Goal: Information Seeking & Learning: Learn about a topic

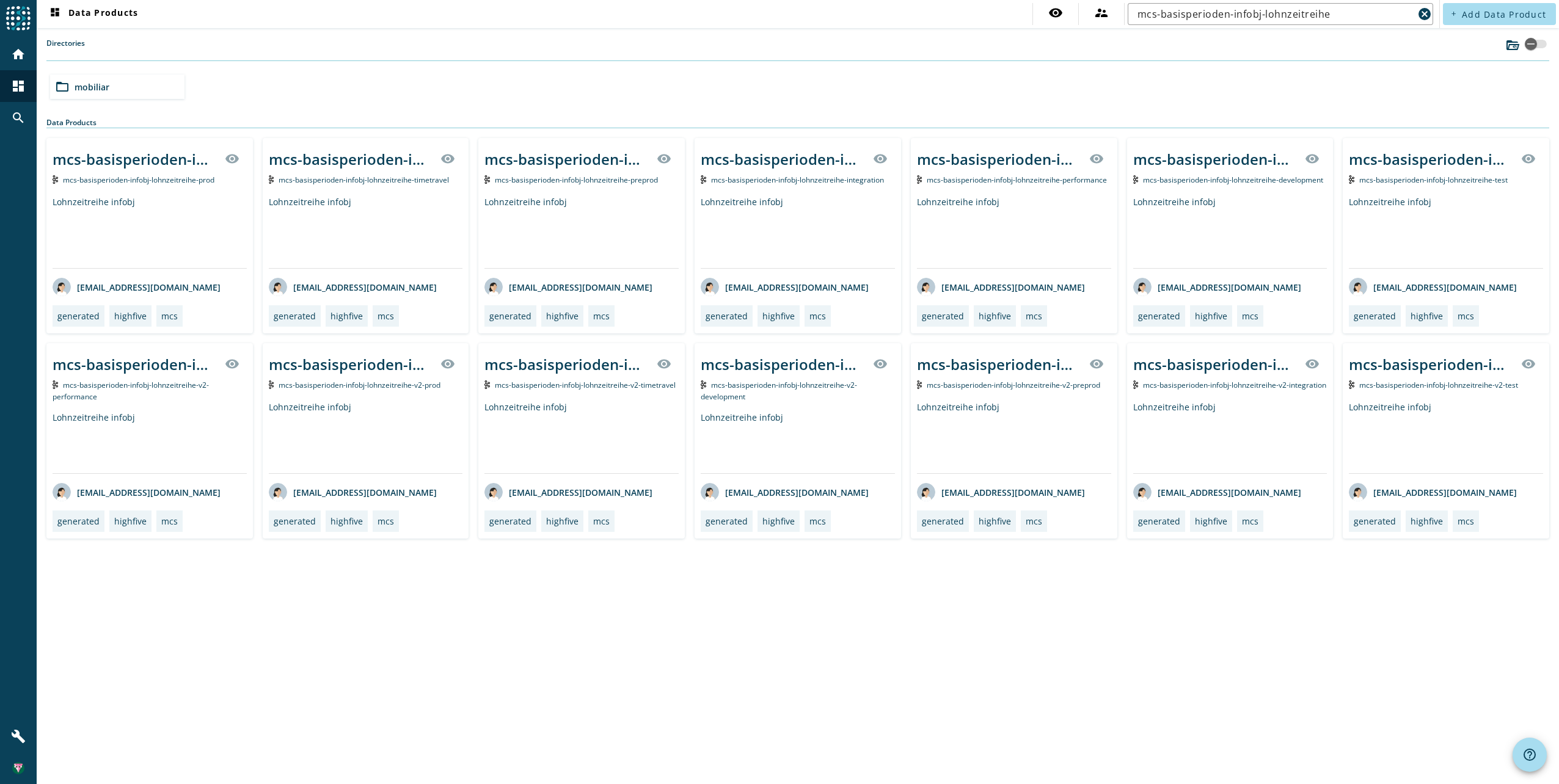
click at [359, 98] on div "folder_open mobiliar" at bounding box center [798, 86] width 1505 height 34
click at [1277, 9] on input "mcs-basisperioden-infobj-lohnzeitreihe" at bounding box center [1276, 14] width 276 height 14
paste input "aufjournal"
type input "mcs-basisperioden-infobj-aufjournal"
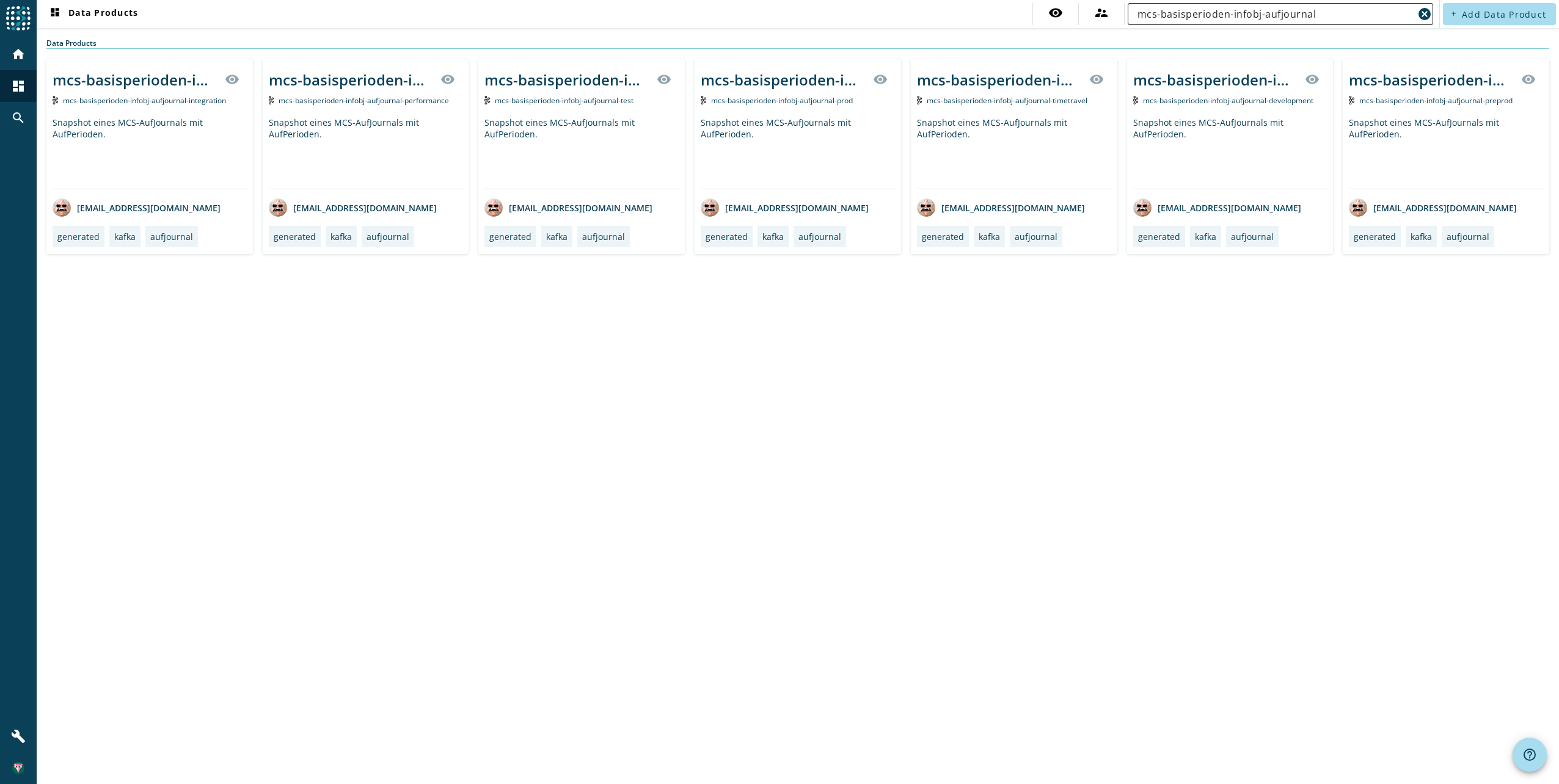
click at [1339, 17] on input "mcs-basisperioden-infobj-aufjournal" at bounding box center [1276, 14] width 276 height 14
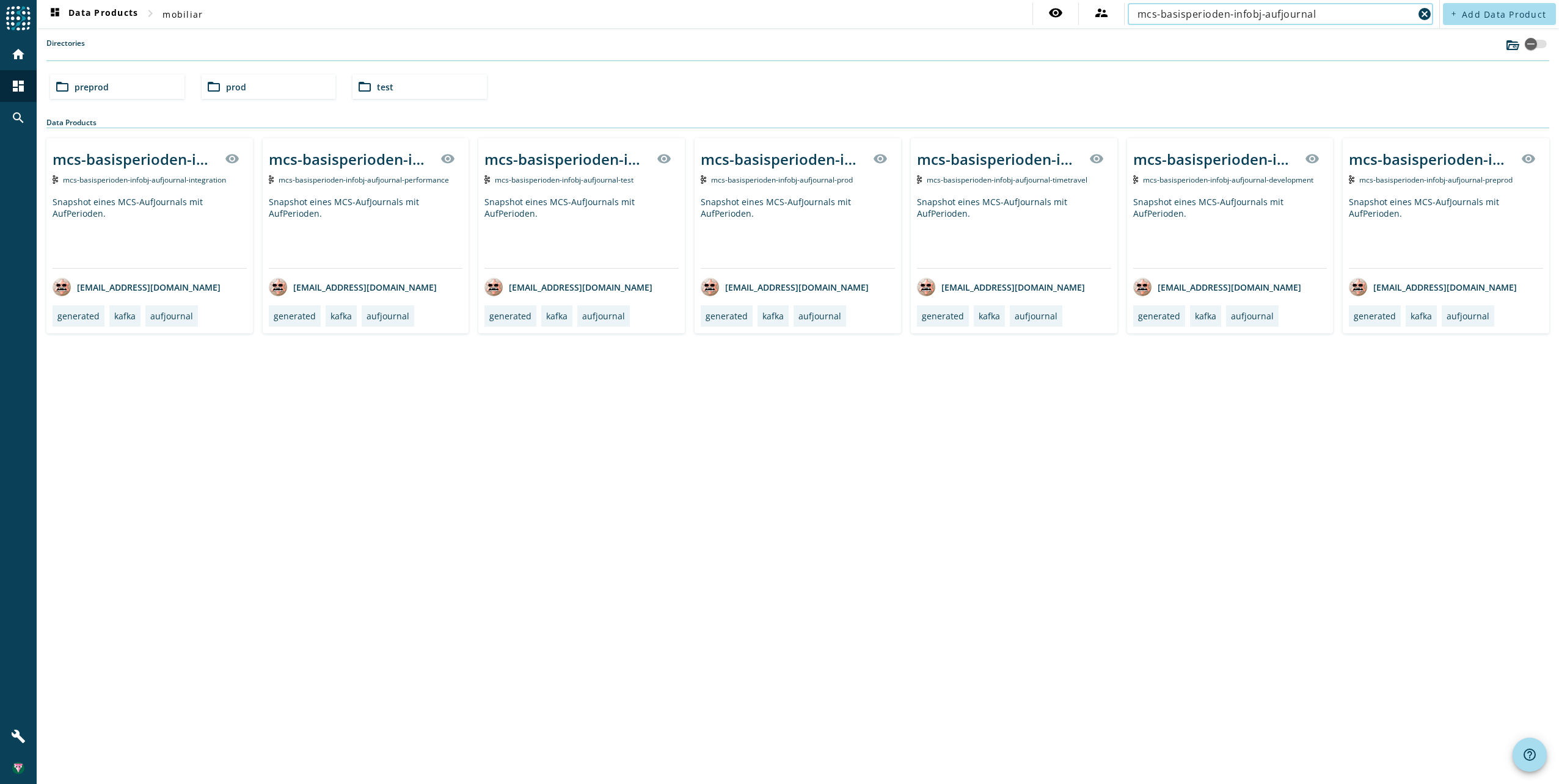
paste input "vertragsmerkmale-schaden-zeitreihe"
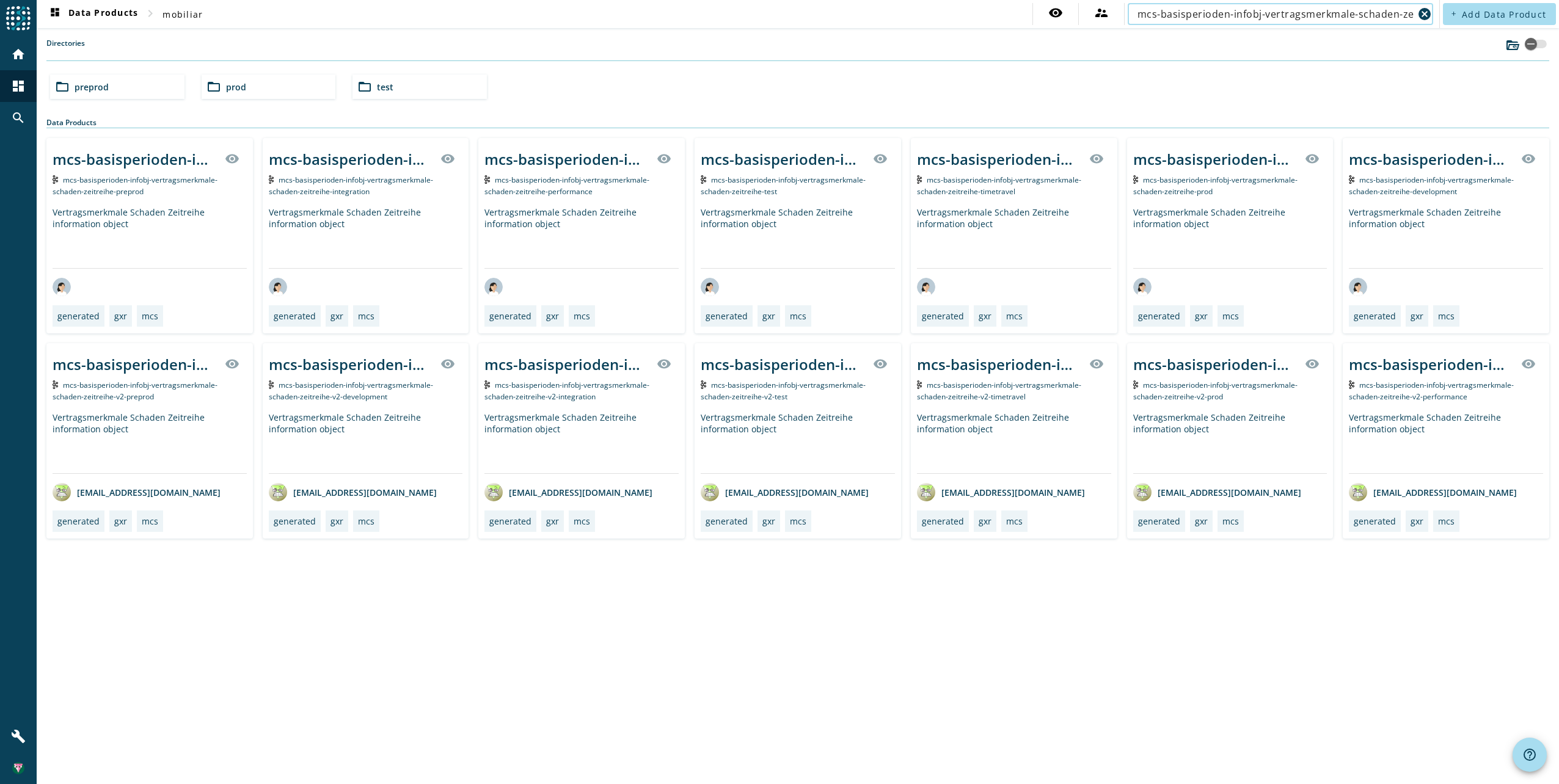
click at [1332, 18] on input "mcs-basisperioden-infobj-vertragsmerkmale-schaden-zeitreihe" at bounding box center [1276, 14] width 276 height 14
paste input "core-infobj-rueckstellung"
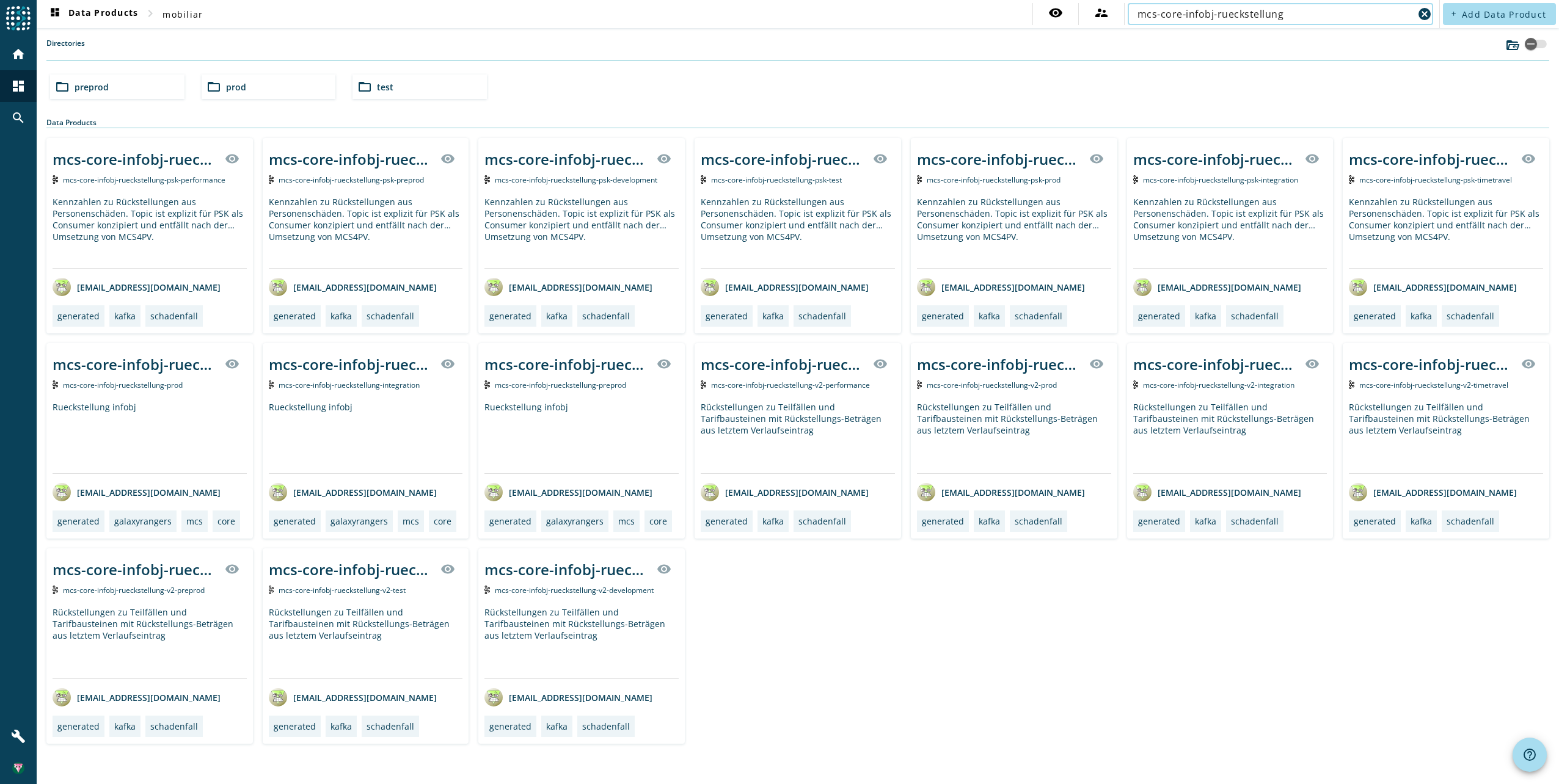
click at [1229, 15] on input "mcs-core-infobj-rueckstellung" at bounding box center [1276, 14] width 276 height 14
paste input "entschaedig"
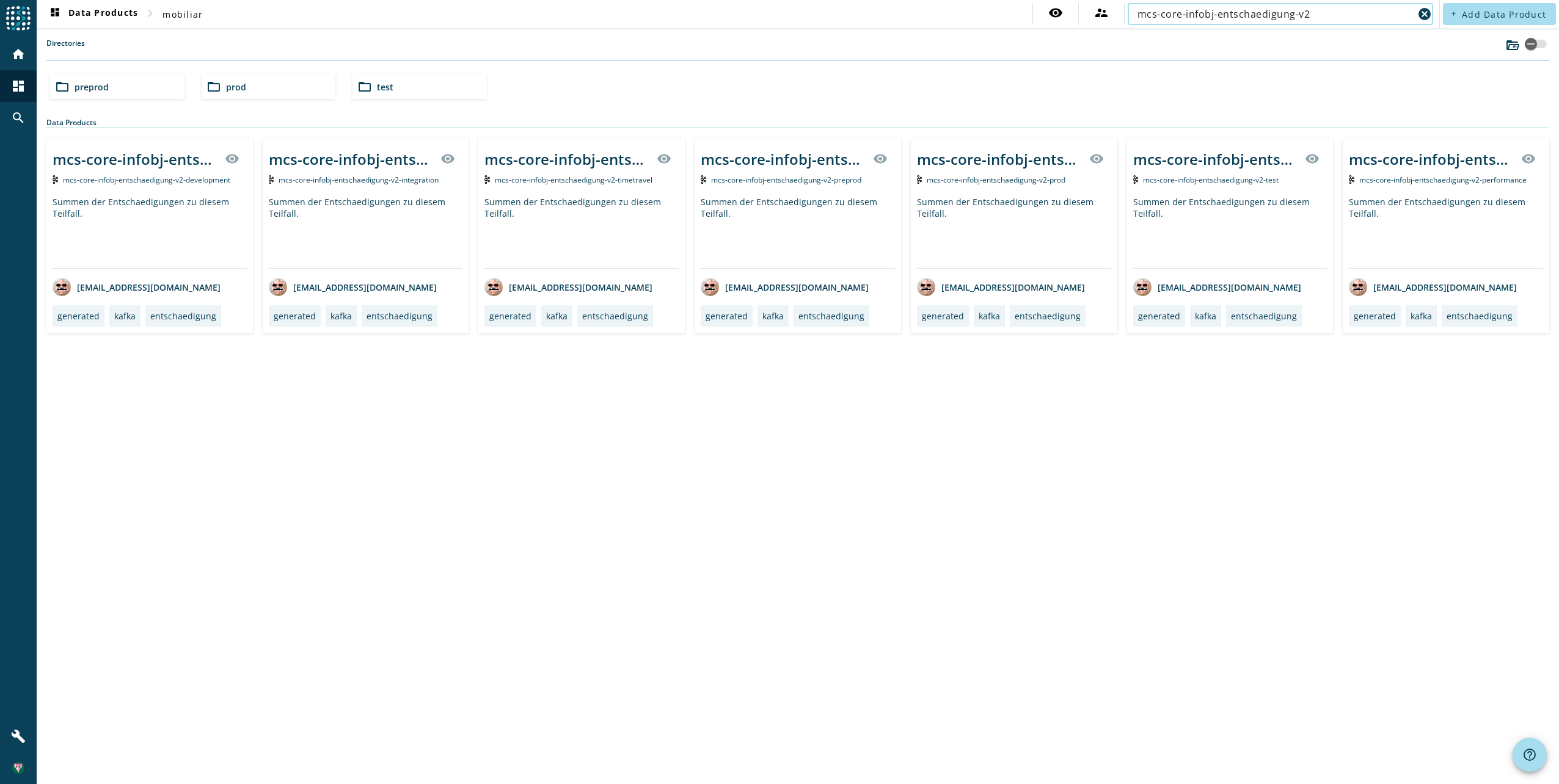
drag, startPoint x: 1312, startPoint y: 16, endPoint x: 1331, endPoint y: 14, distance: 19.1
click at [1312, 16] on input "mcs-core-infobj-entschaedigung-v2" at bounding box center [1276, 14] width 276 height 14
paste input "regress"
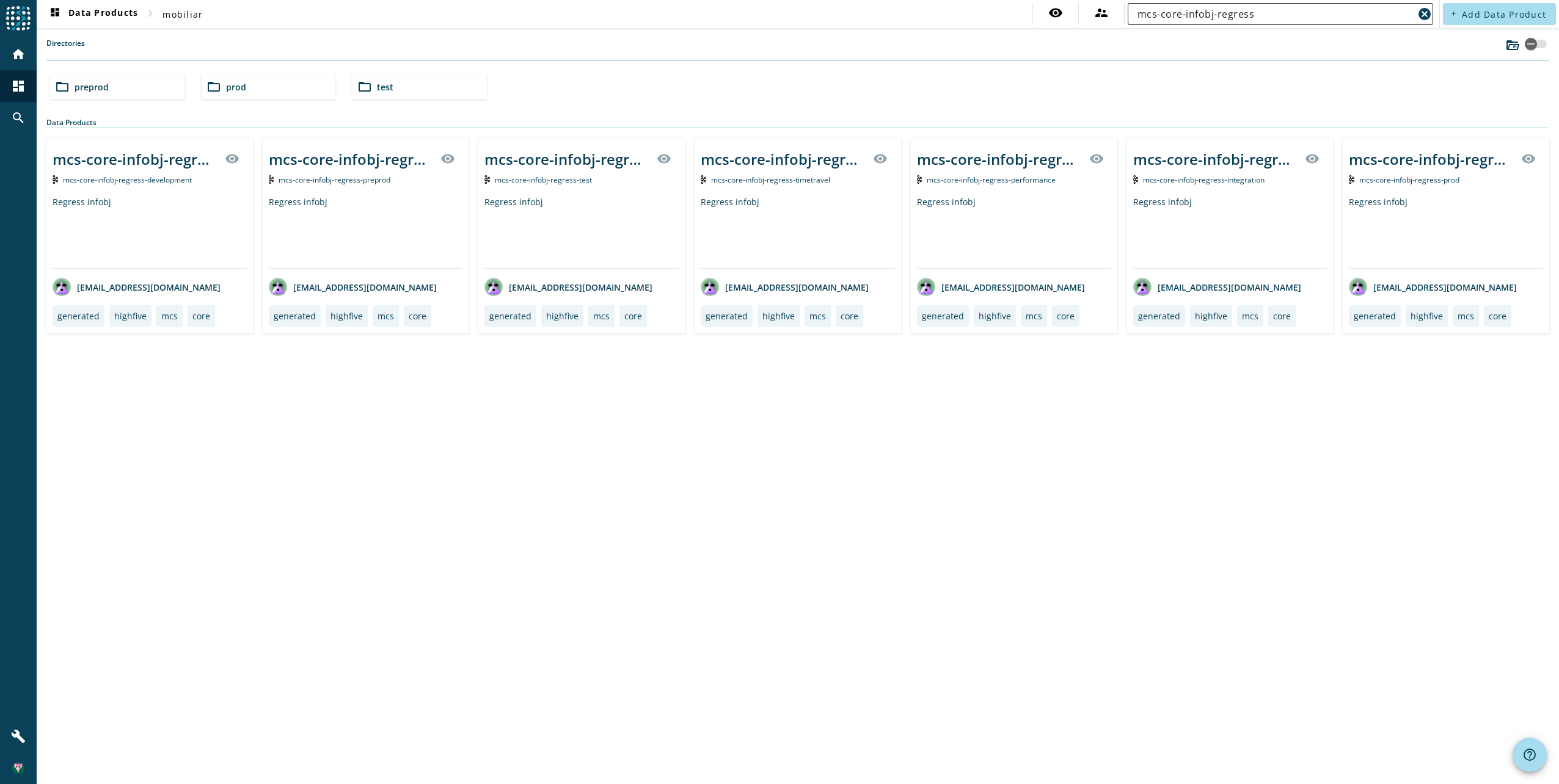
click at [1260, 9] on input "mcs-core-infobj-regress" at bounding box center [1276, 14] width 276 height 14
paste input "basisperioden-infobj-lohnzeitreihe"
type input "mcs-basisperioden-infobj-lohnzeitreihe"
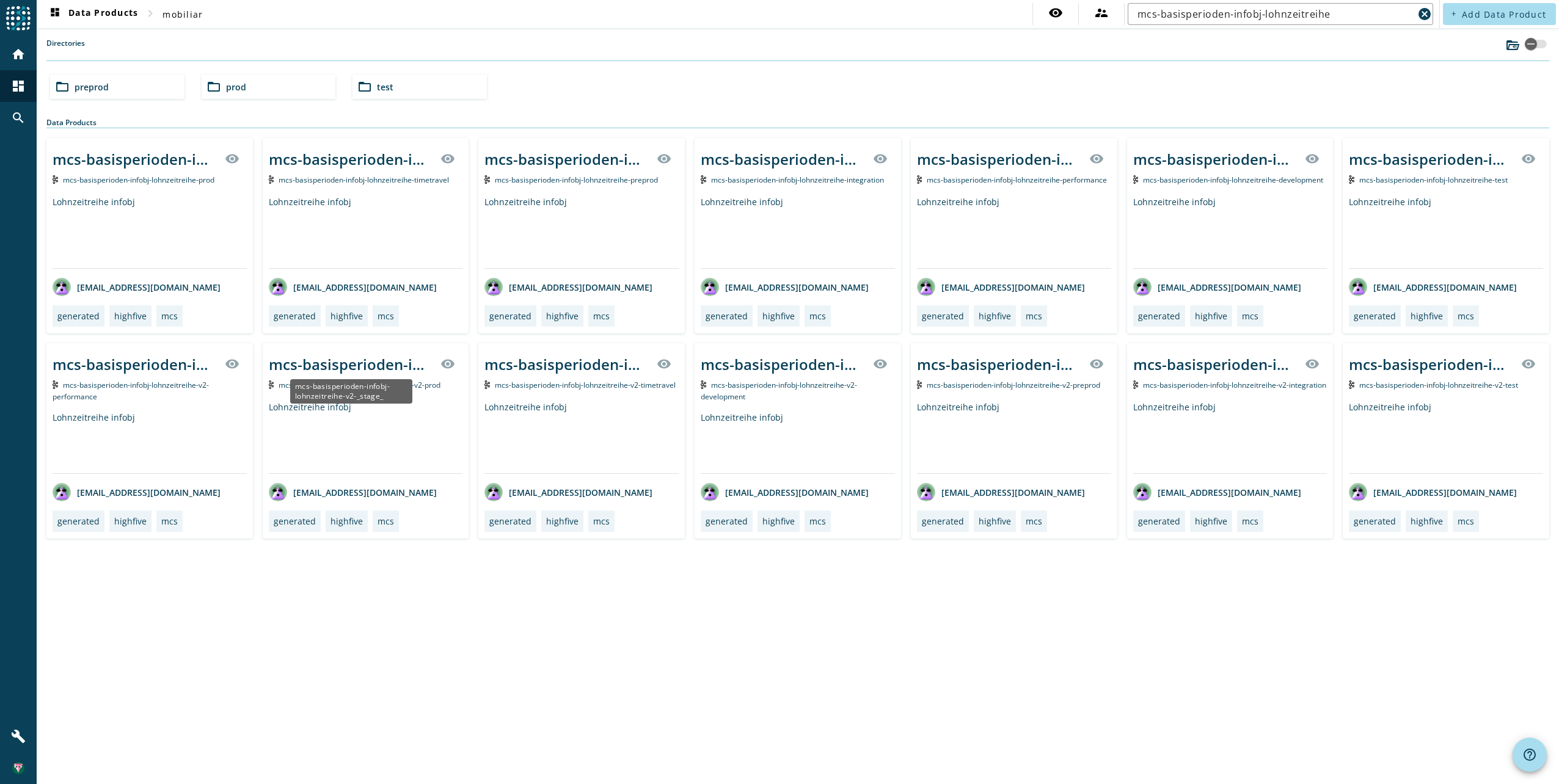
click at [331, 369] on div "mcs-basisperioden-infobj-lohnzeitreihe-v2-_stage_" at bounding box center [351, 364] width 165 height 20
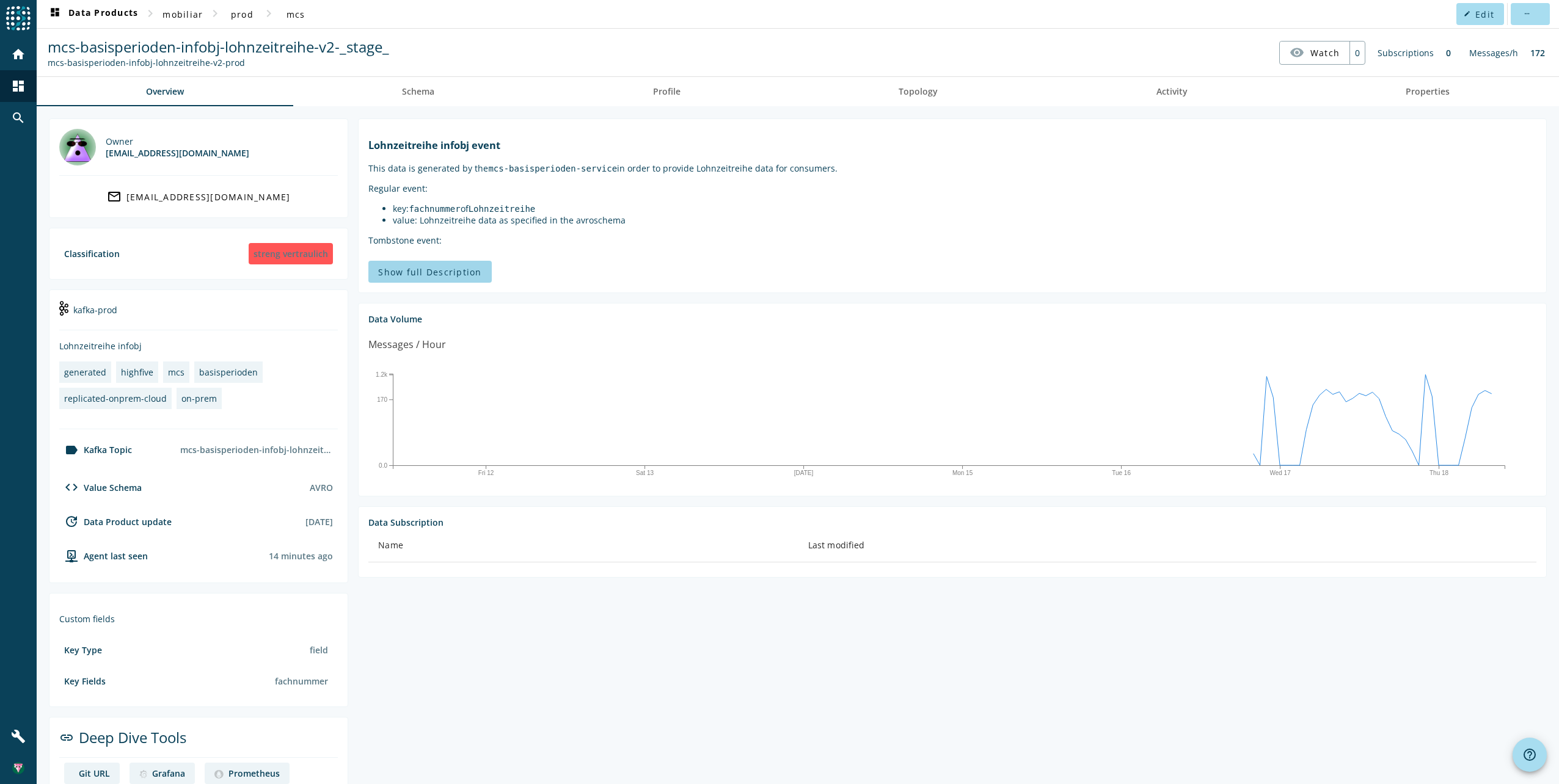
click at [418, 270] on span "Show full Description" at bounding box center [430, 272] width 103 height 12
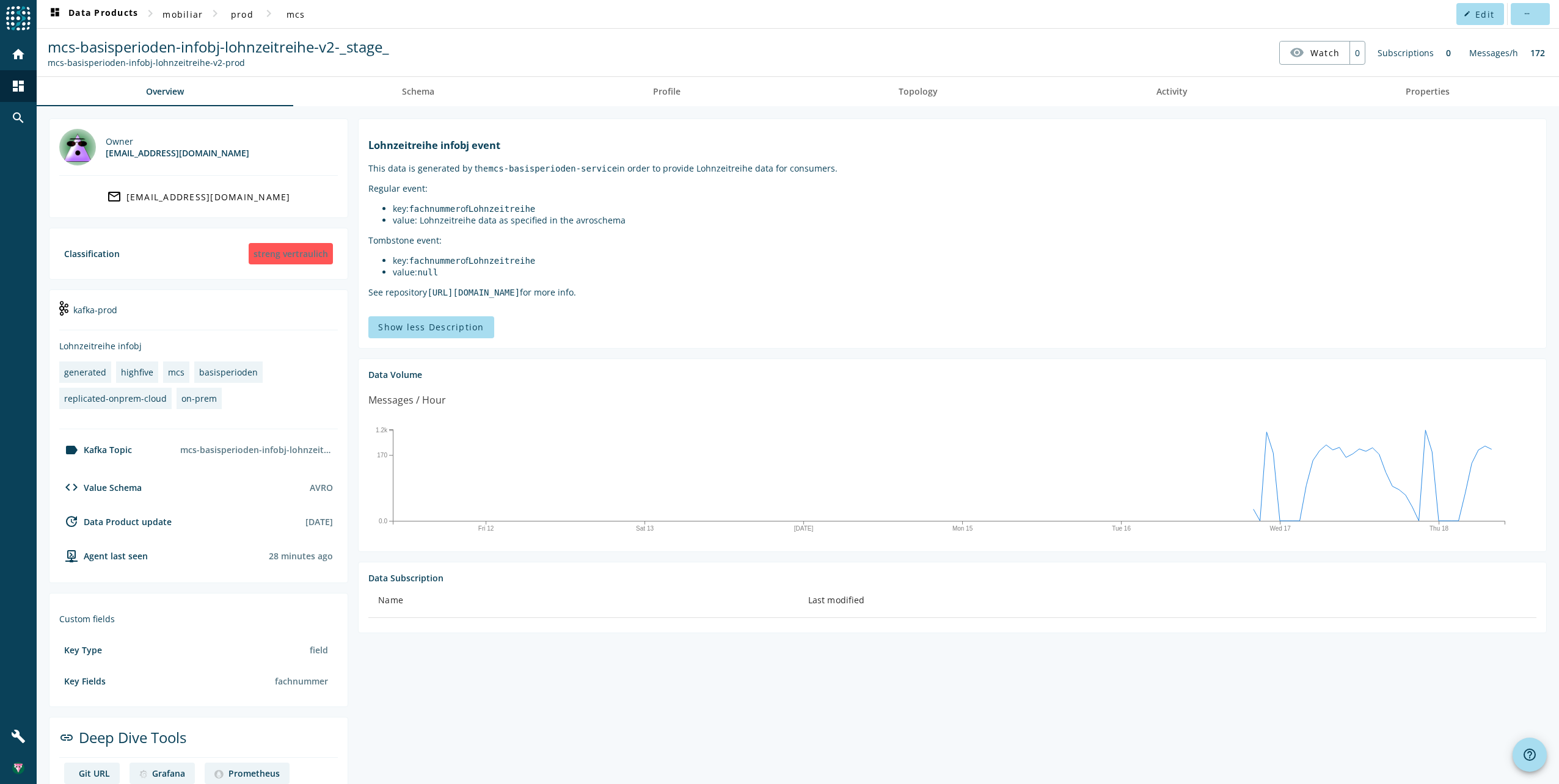
click at [844, 194] on p "Regular event:" at bounding box center [952, 188] width 1168 height 12
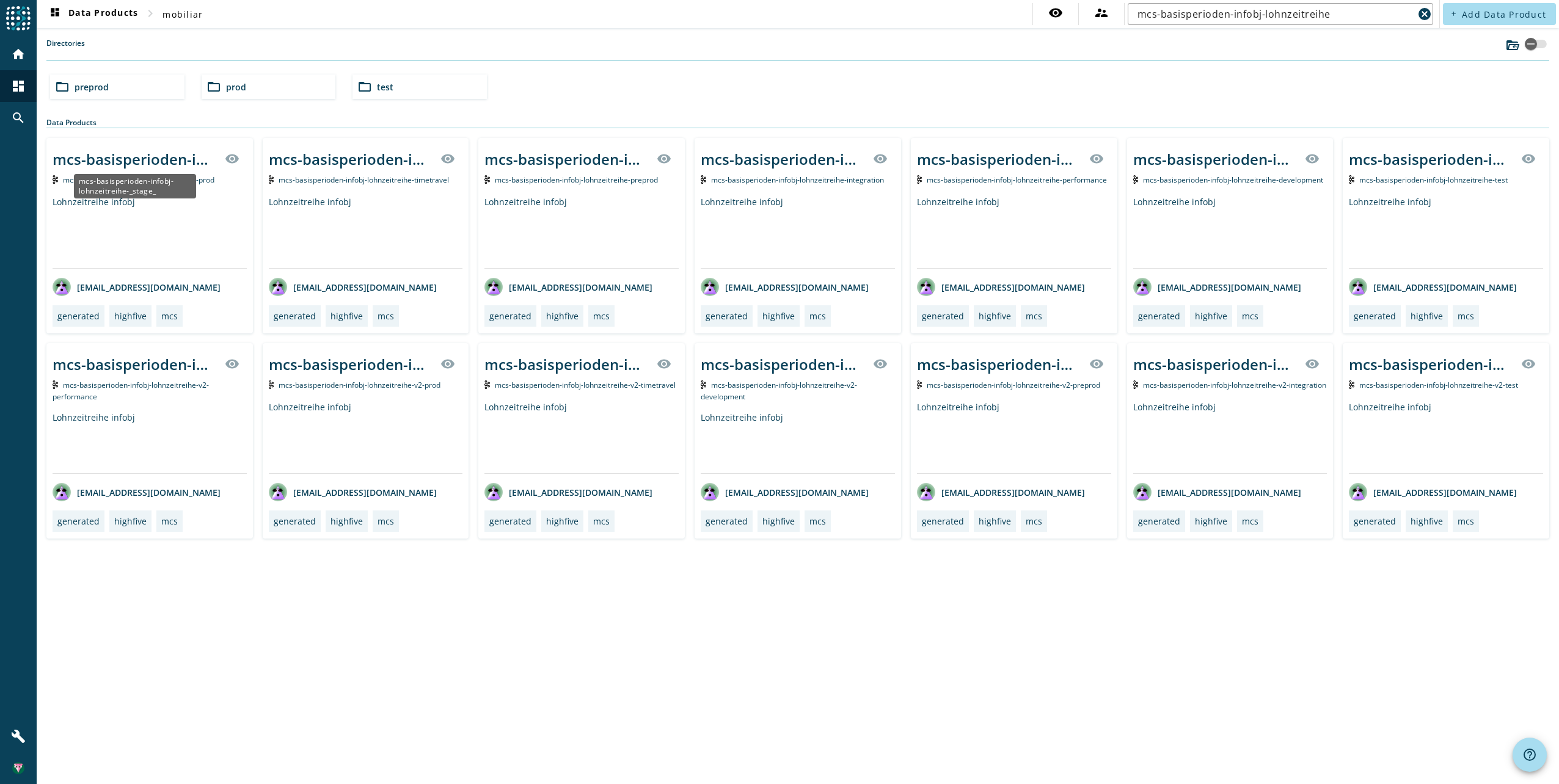
click at [124, 160] on div "mcs-basisperioden-infobj-lohnzeitreihe-_stage_" at bounding box center [135, 159] width 165 height 20
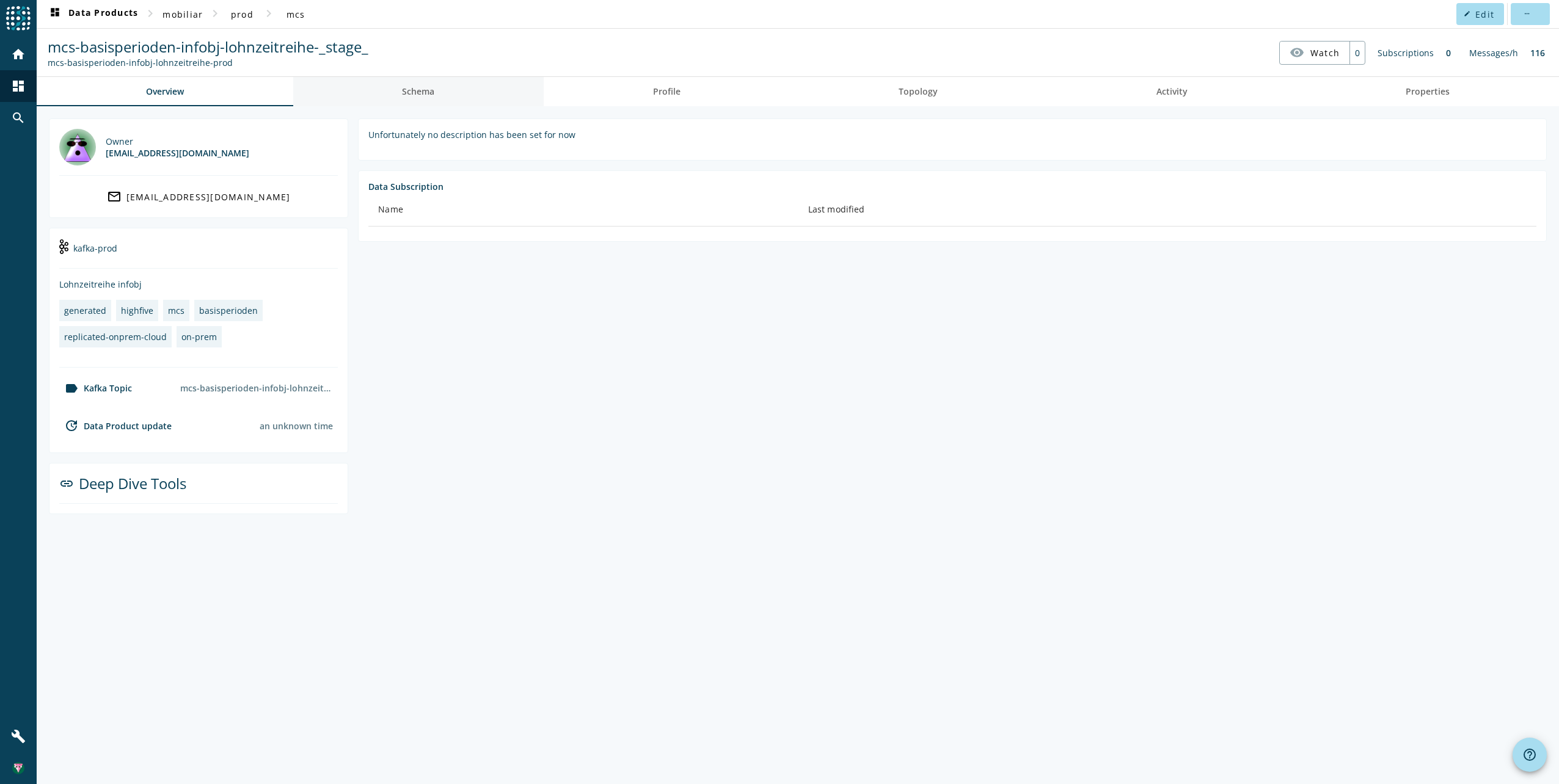
click at [444, 88] on link "Schema" at bounding box center [419, 92] width 251 height 29
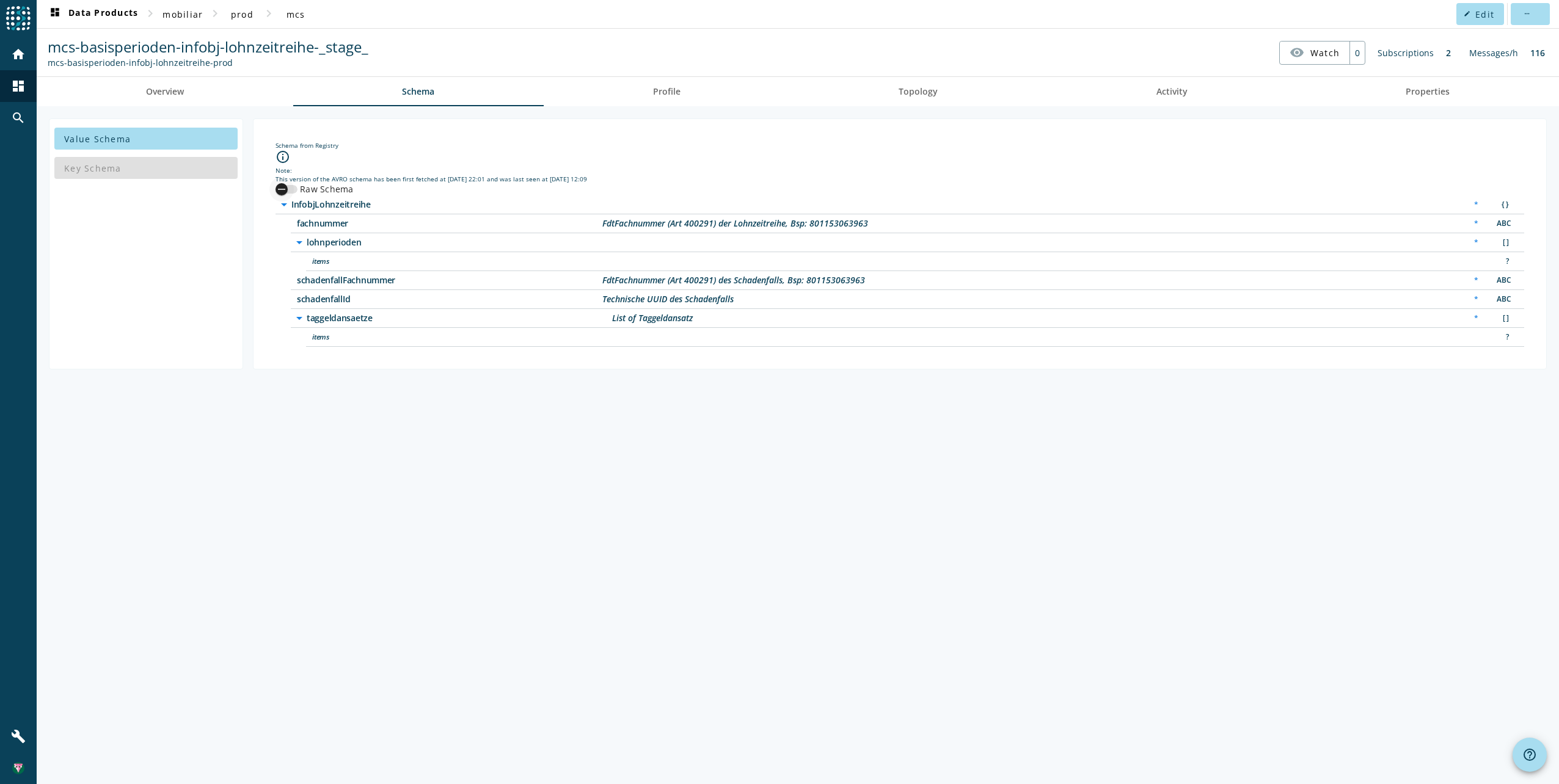
click at [283, 190] on icon "button" at bounding box center [281, 189] width 11 height 11
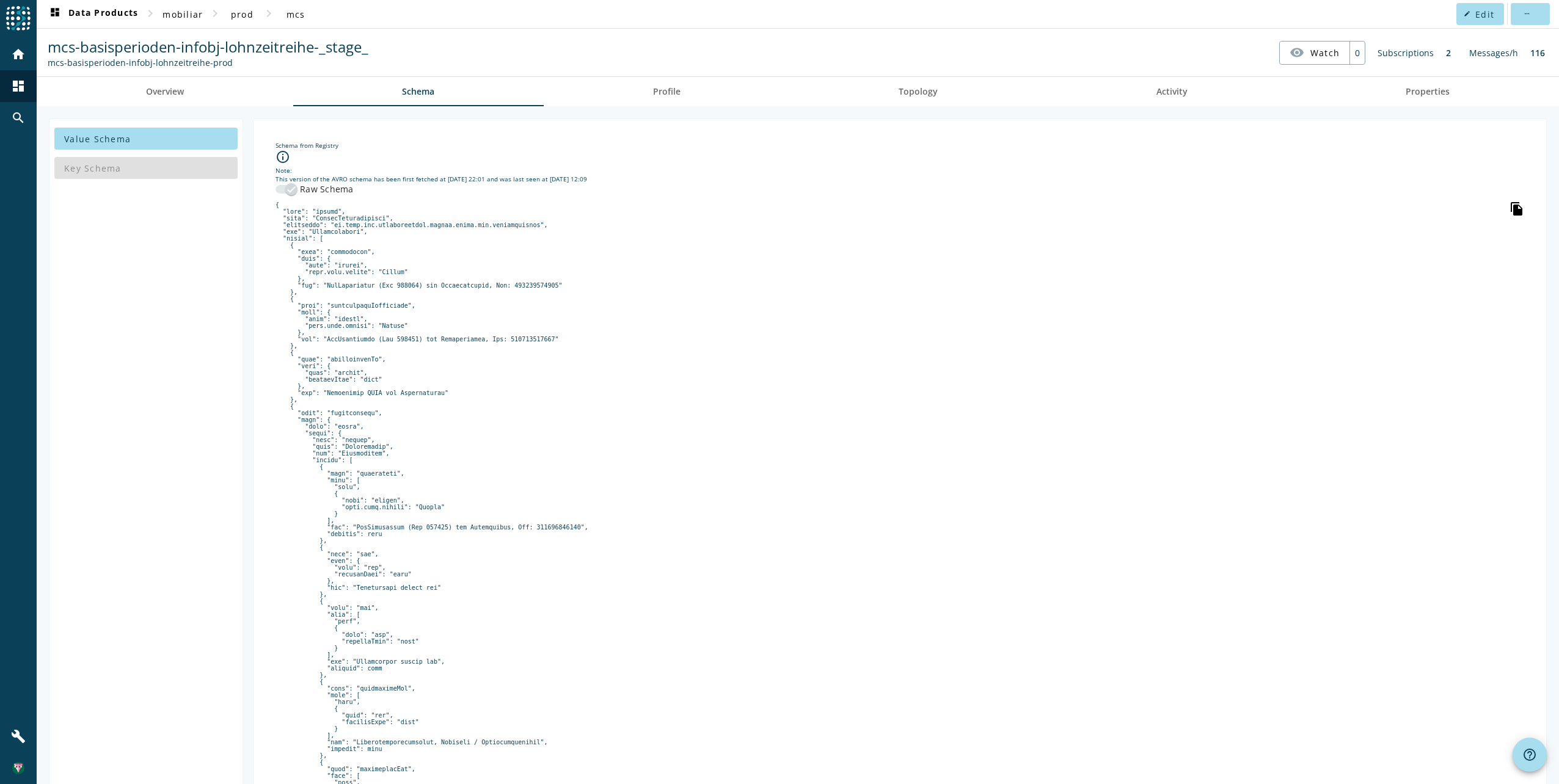
click at [1509, 206] on icon "file_copy" at bounding box center [1516, 209] width 14 height 14
drag, startPoint x: 1507, startPoint y: 204, endPoint x: 1312, endPoint y: 224, distance: 196.0
click at [1509, 209] on icon "file_copy" at bounding box center [1516, 209] width 14 height 14
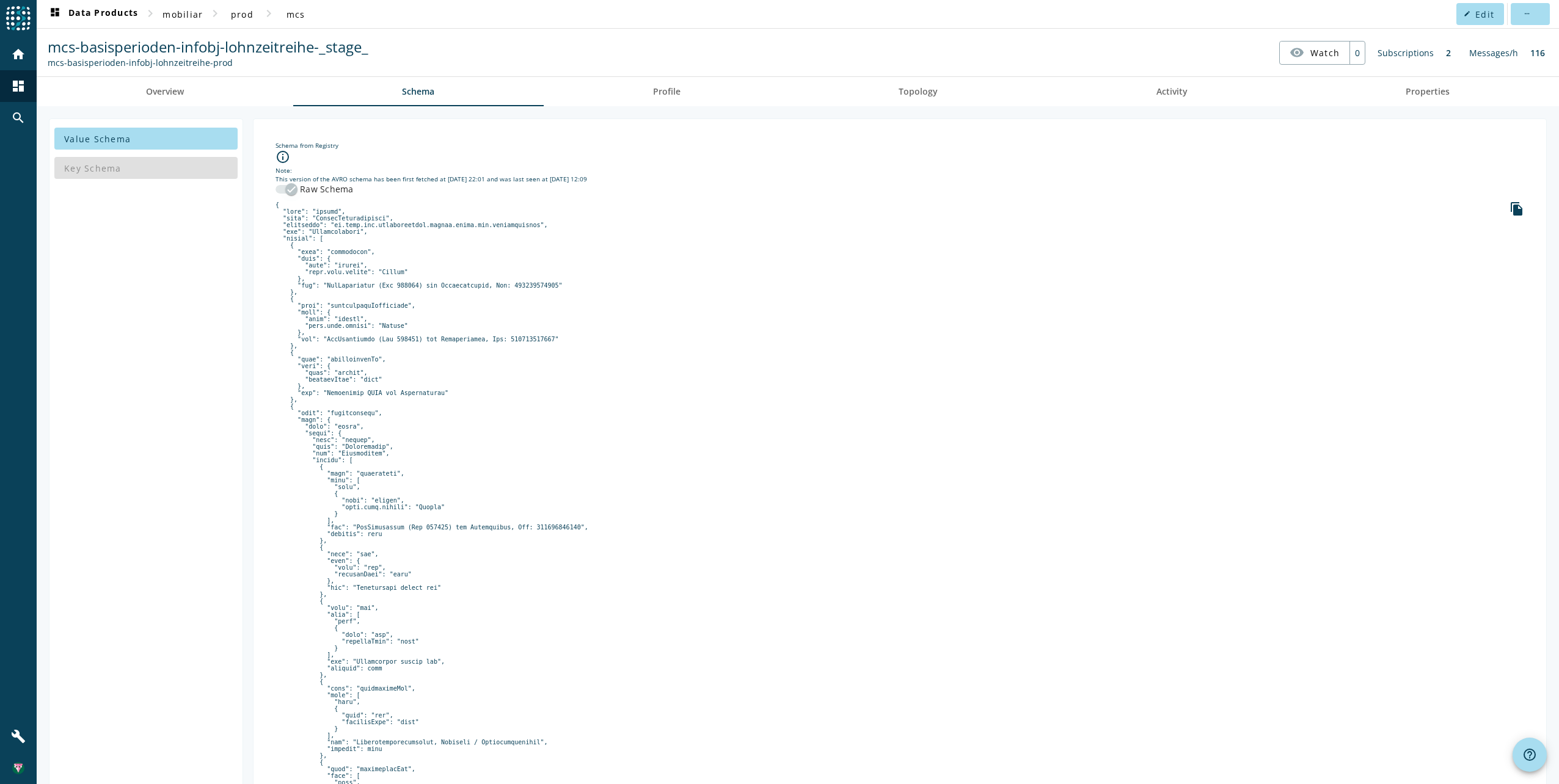
click at [288, 184] on icon "button" at bounding box center [291, 189] width 11 height 11
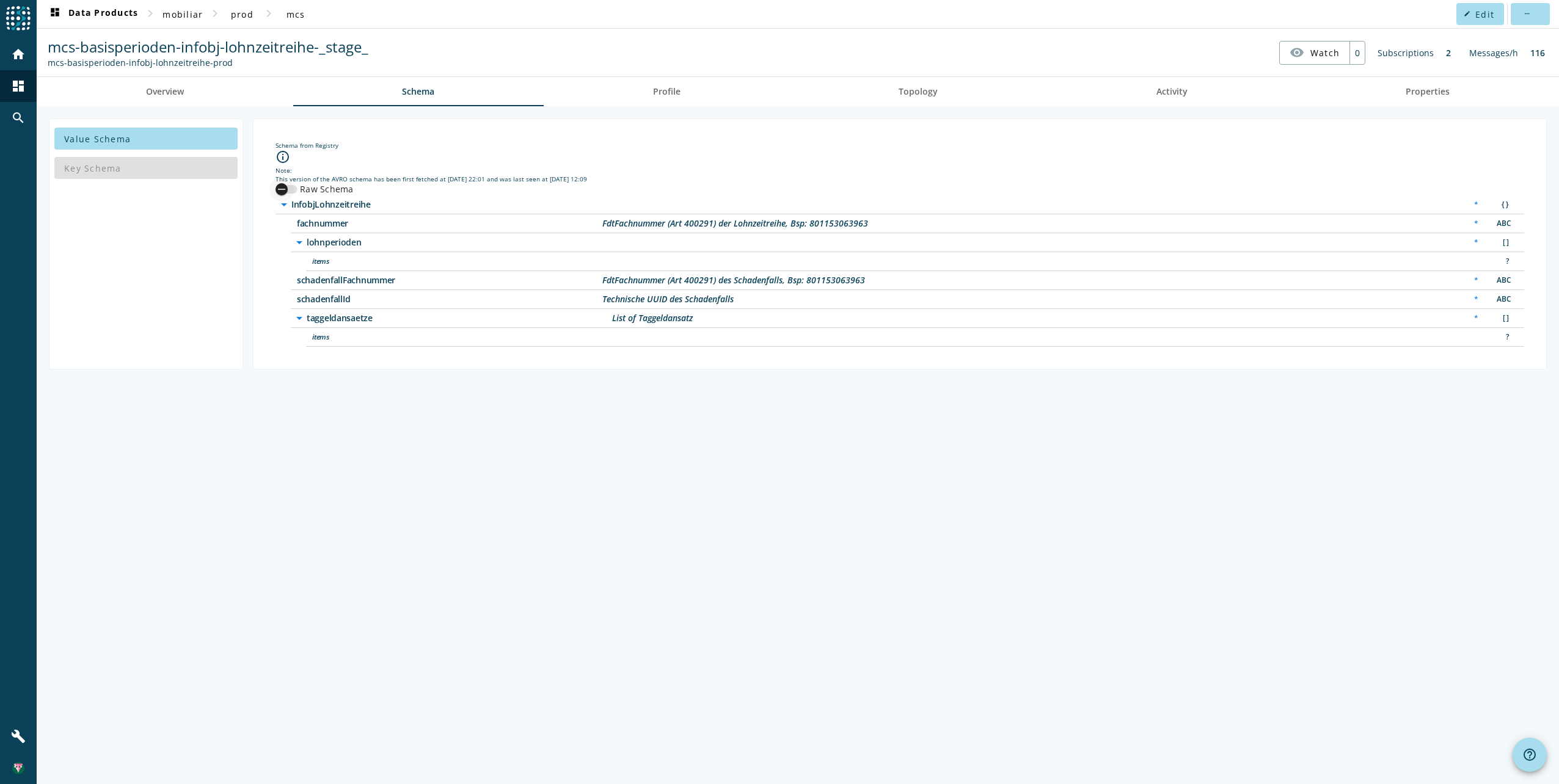
click at [283, 186] on icon "button" at bounding box center [281, 189] width 11 height 11
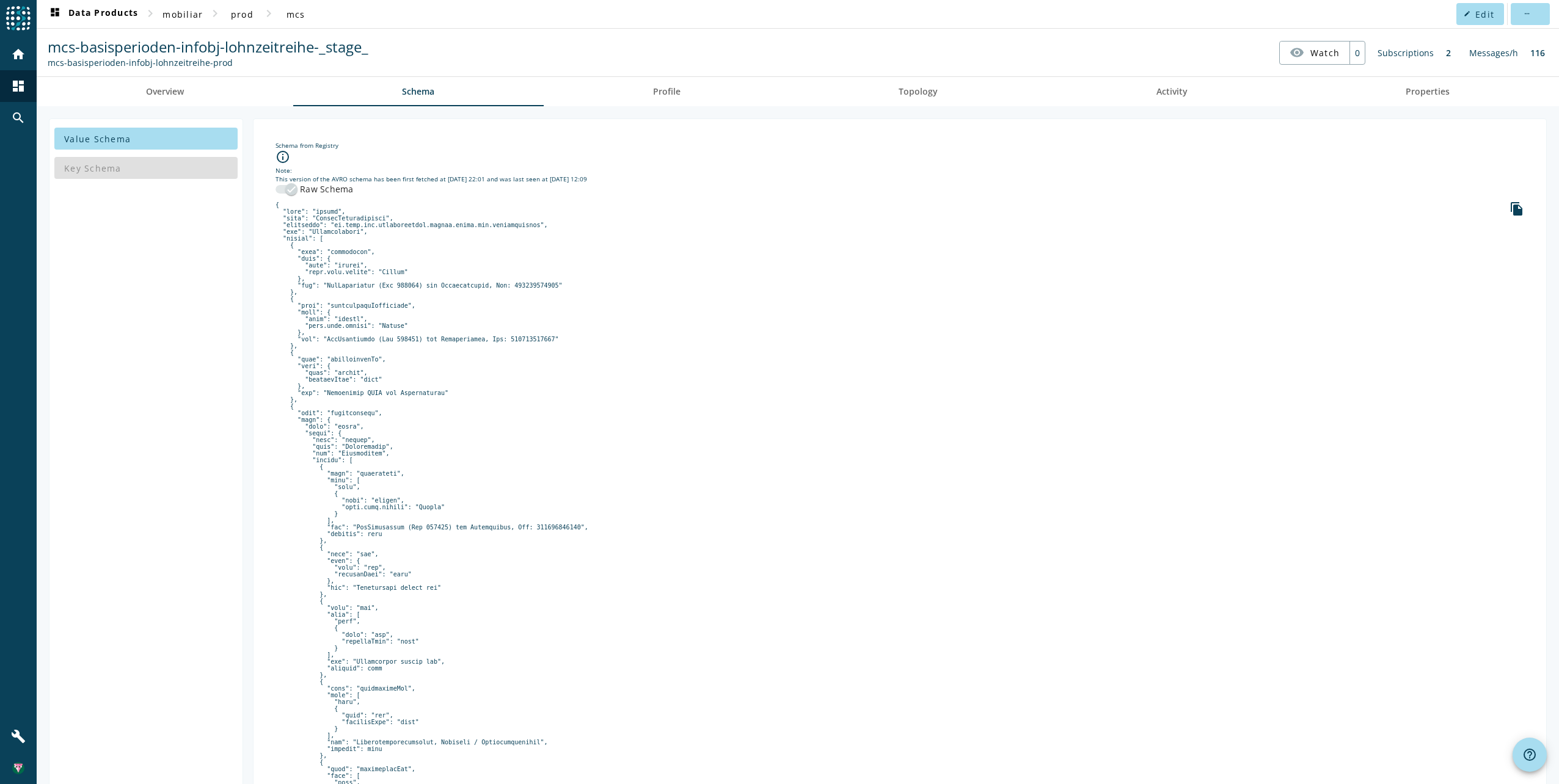
click at [130, 164] on div "Key Schema" at bounding box center [146, 168] width 183 height 29
click at [1509, 206] on icon "file_copy" at bounding box center [1516, 209] width 14 height 14
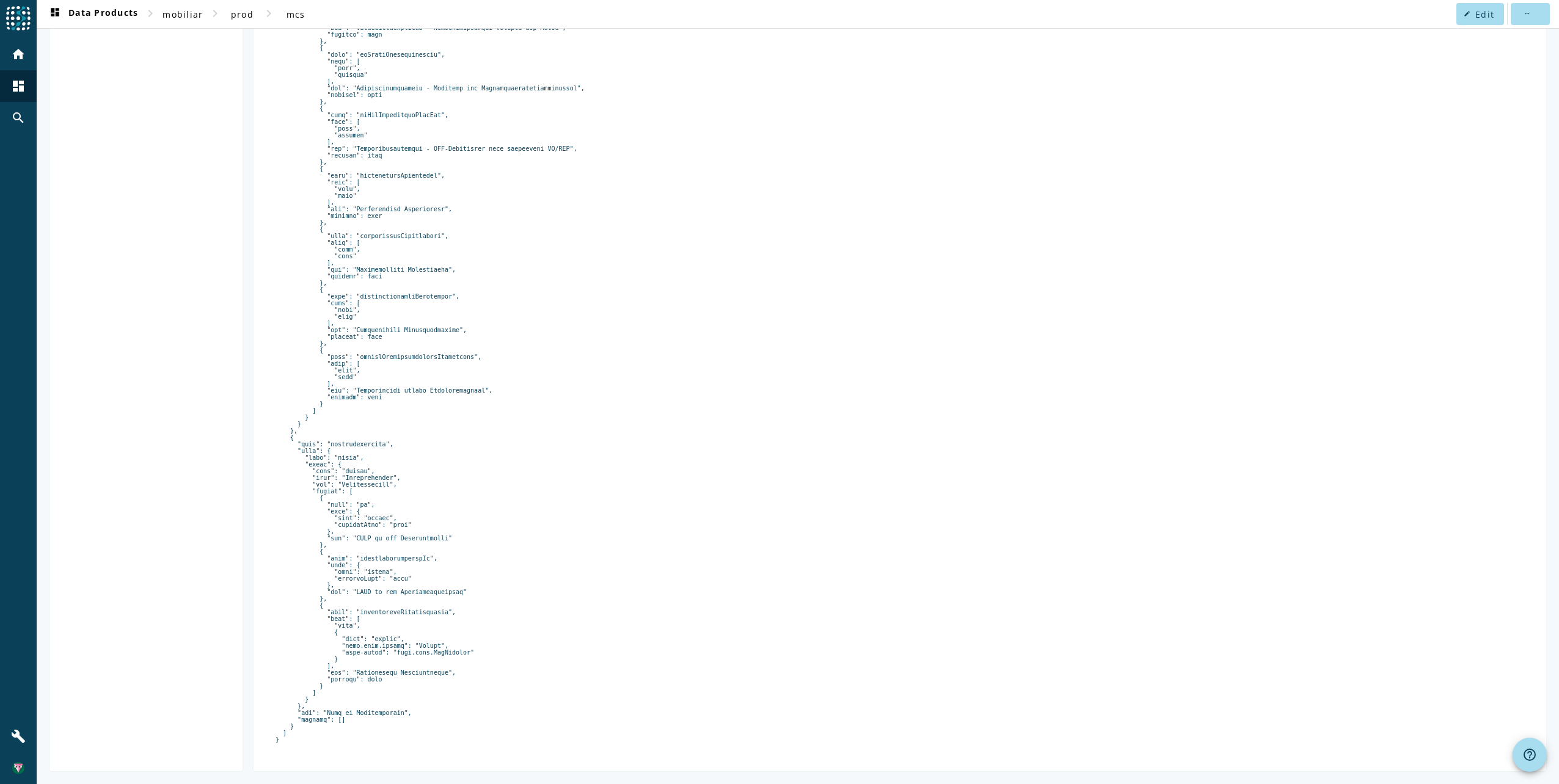
scroll to position [1840, 0]
drag, startPoint x: 281, startPoint y: 204, endPoint x: 441, endPoint y: 741, distance: 560.3
copy pre "{ "type": "record", "name": "InfobjLohnzeitreihe", "namespace": "ch.mobi.mcs.ba…"
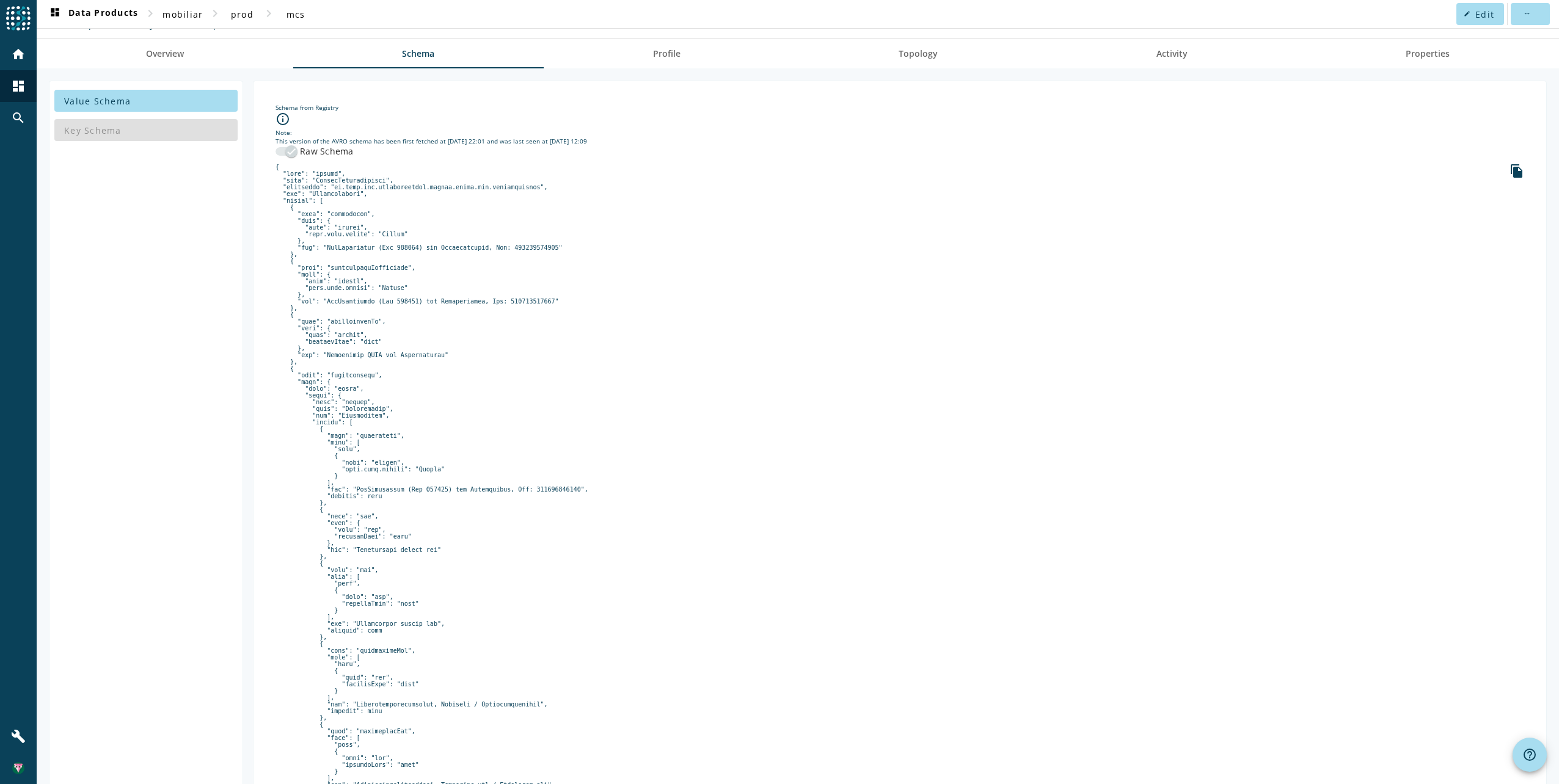
scroll to position [0, 0]
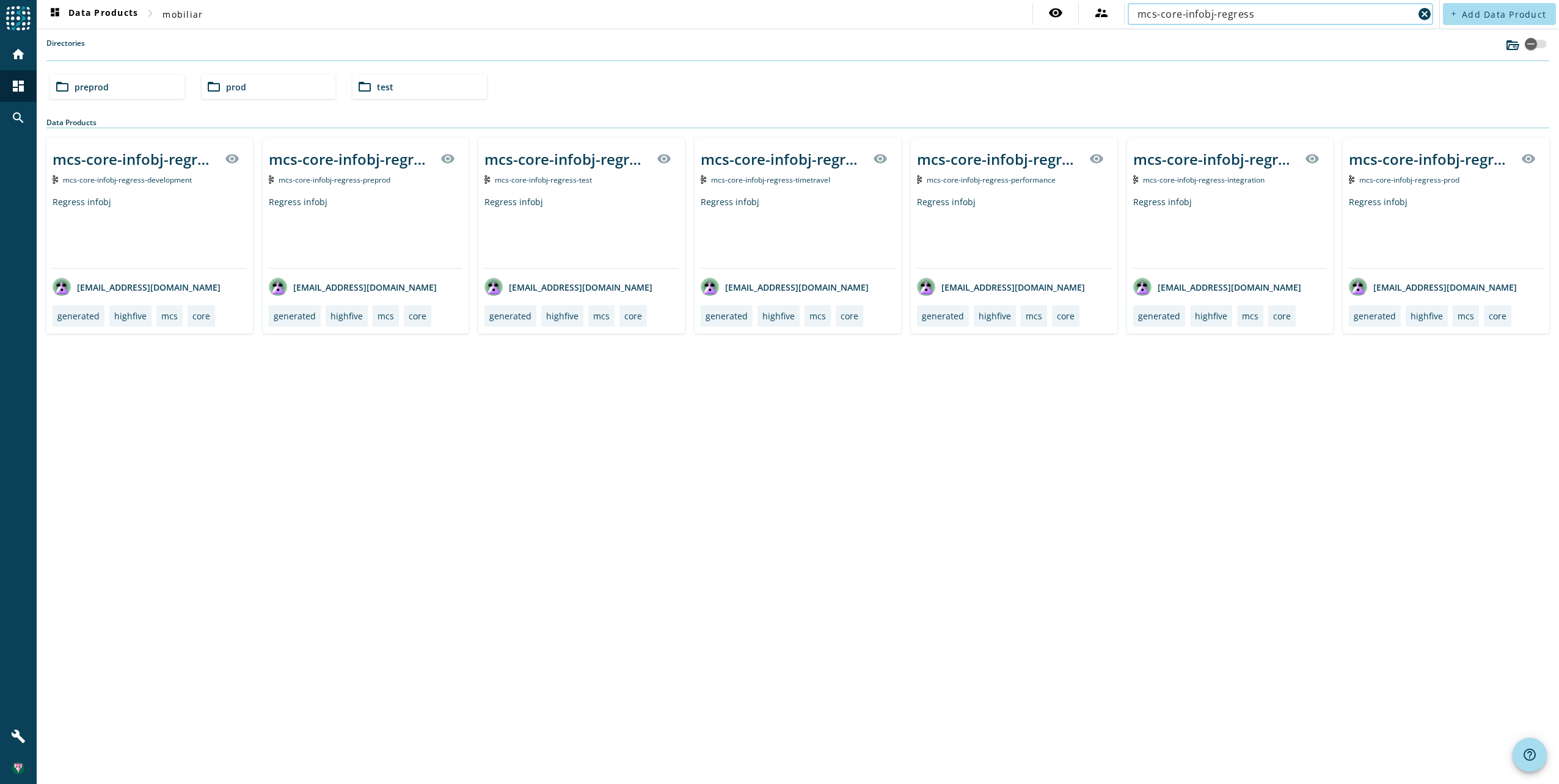
click at [1293, 16] on input "mcs-core-infobj-regress" at bounding box center [1276, 14] width 276 height 14
drag, startPoint x: 1256, startPoint y: 9, endPoint x: 1264, endPoint y: 10, distance: 8.1
click at [1257, 9] on input "mcs-core-infobj-regress" at bounding box center [1276, 14] width 276 height 14
click at [1207, 7] on input "mcs-core-infobj-regress" at bounding box center [1276, 14] width 276 height 14
paste input "basisperioden-infobj-lohnzeitreihe"
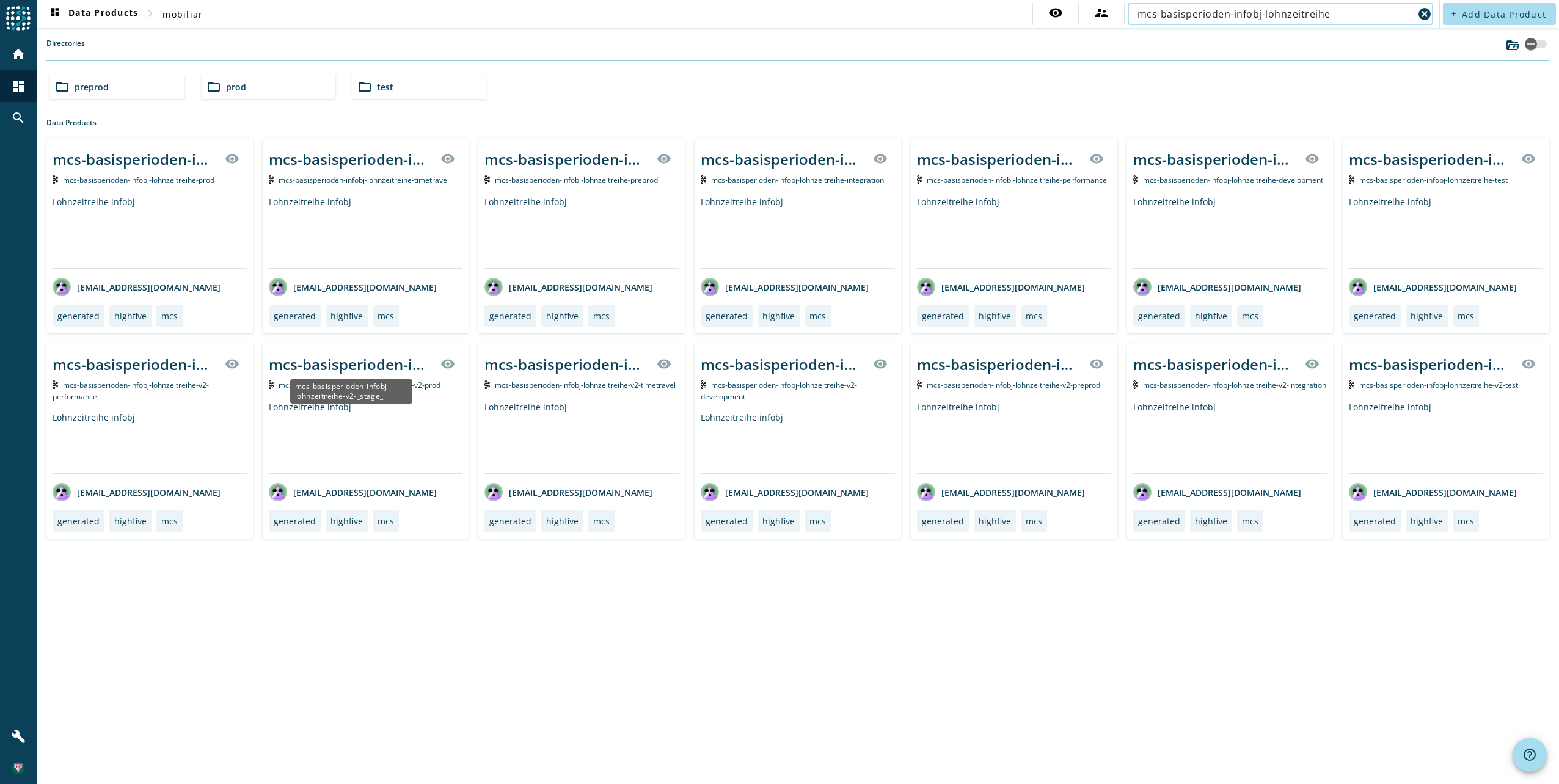
type input "mcs-basisperioden-infobj-lohnzeitreihe"
click at [339, 368] on div "mcs-basisperioden-infobj-lohnzeitreihe-v2-_stage_" at bounding box center [351, 364] width 165 height 20
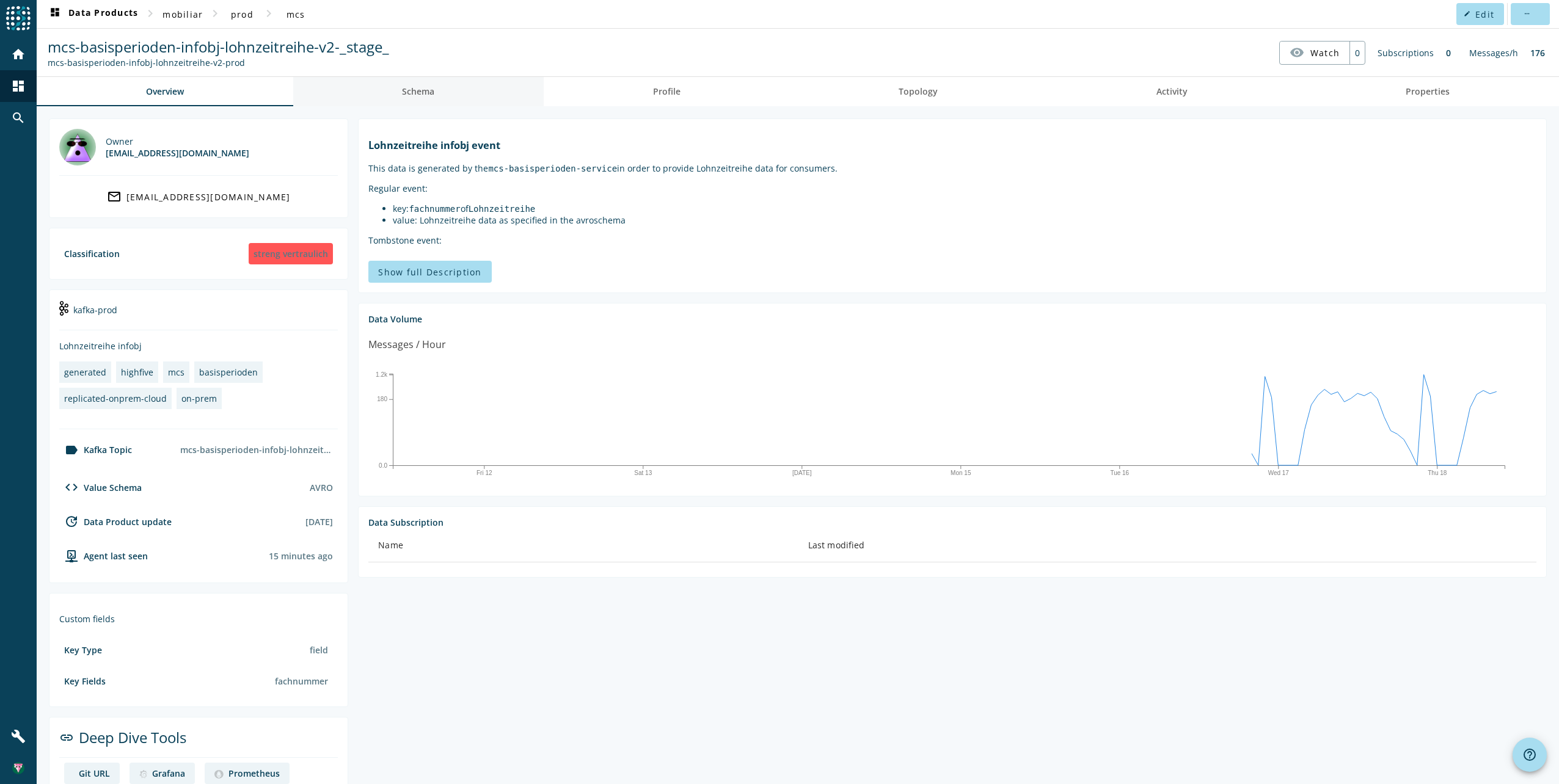
click at [420, 90] on span "Schema" at bounding box center [418, 91] width 32 height 9
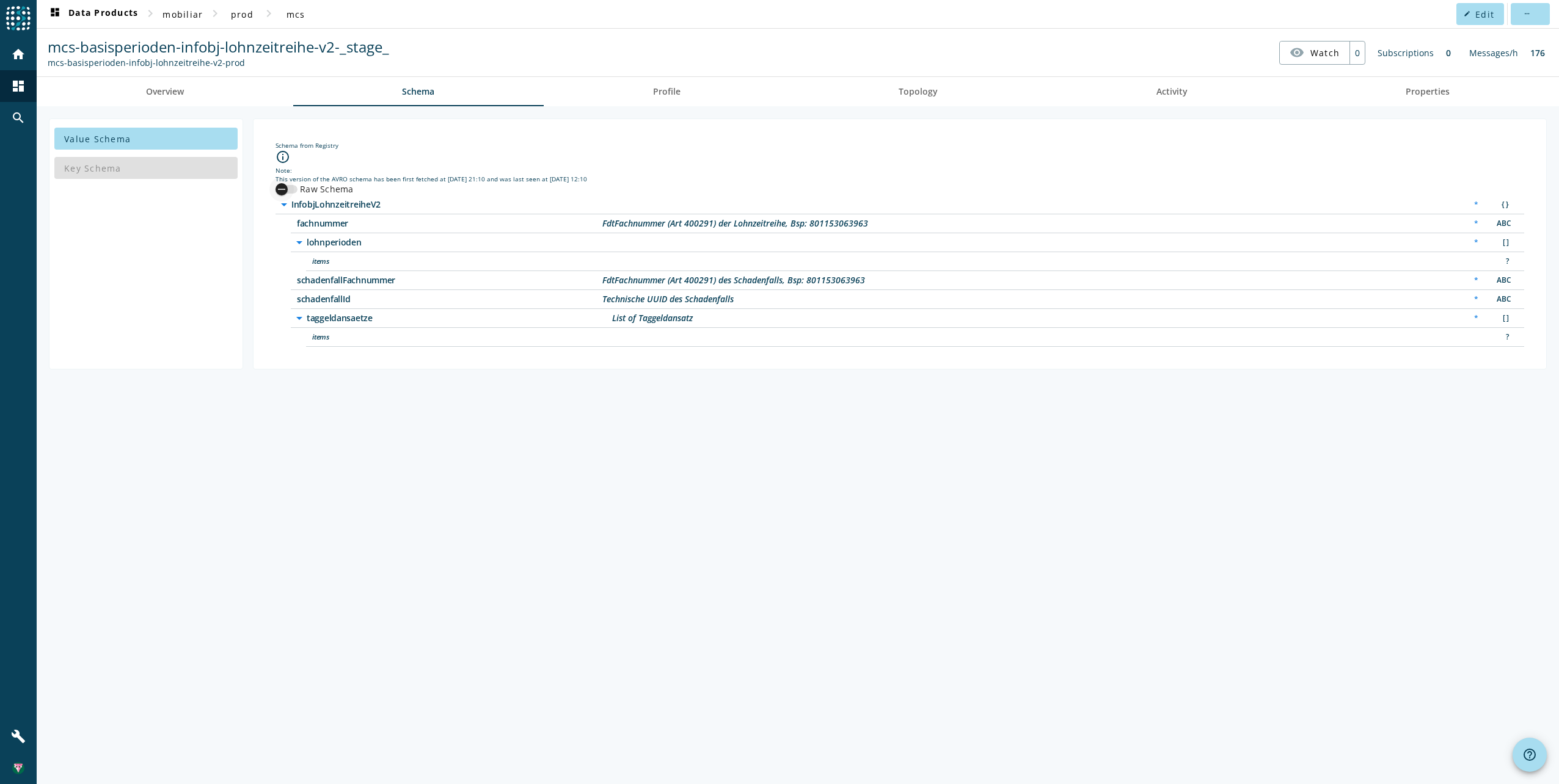
click at [291, 188] on div "button" at bounding box center [281, 189] width 24 height 24
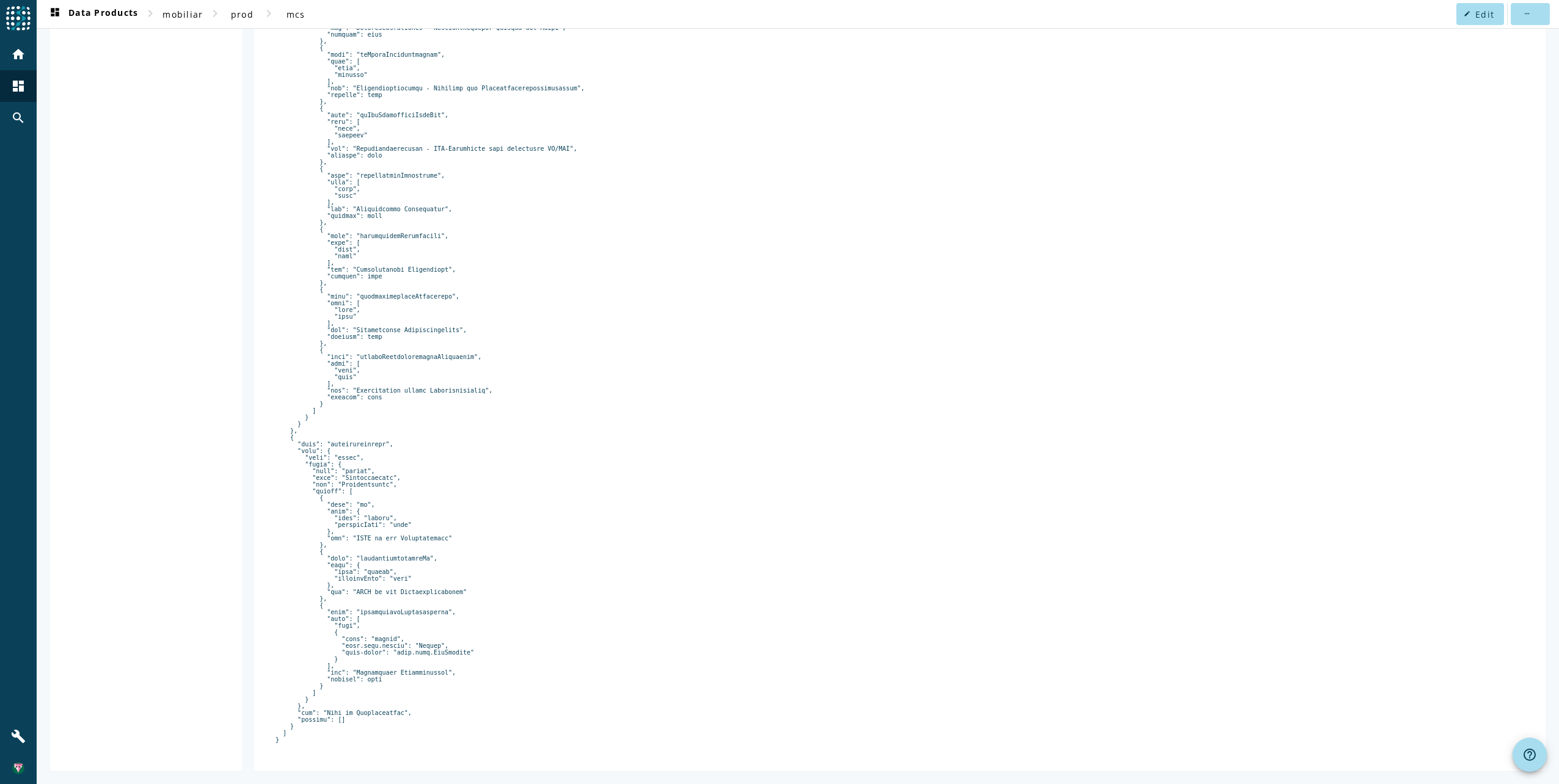
scroll to position [1840, 0]
drag, startPoint x: 281, startPoint y: 207, endPoint x: 478, endPoint y: 755, distance: 582.3
click at [480, 784] on html "menu Agoora home dashboard search build dashboard Data Products chevron_right m…" at bounding box center [780, 392] width 1559 height 784
copy pre "{ "type": "record", "name": "InfobjLohnzeitreiheV2", "namespace": "ch.mobi.mcs.…"
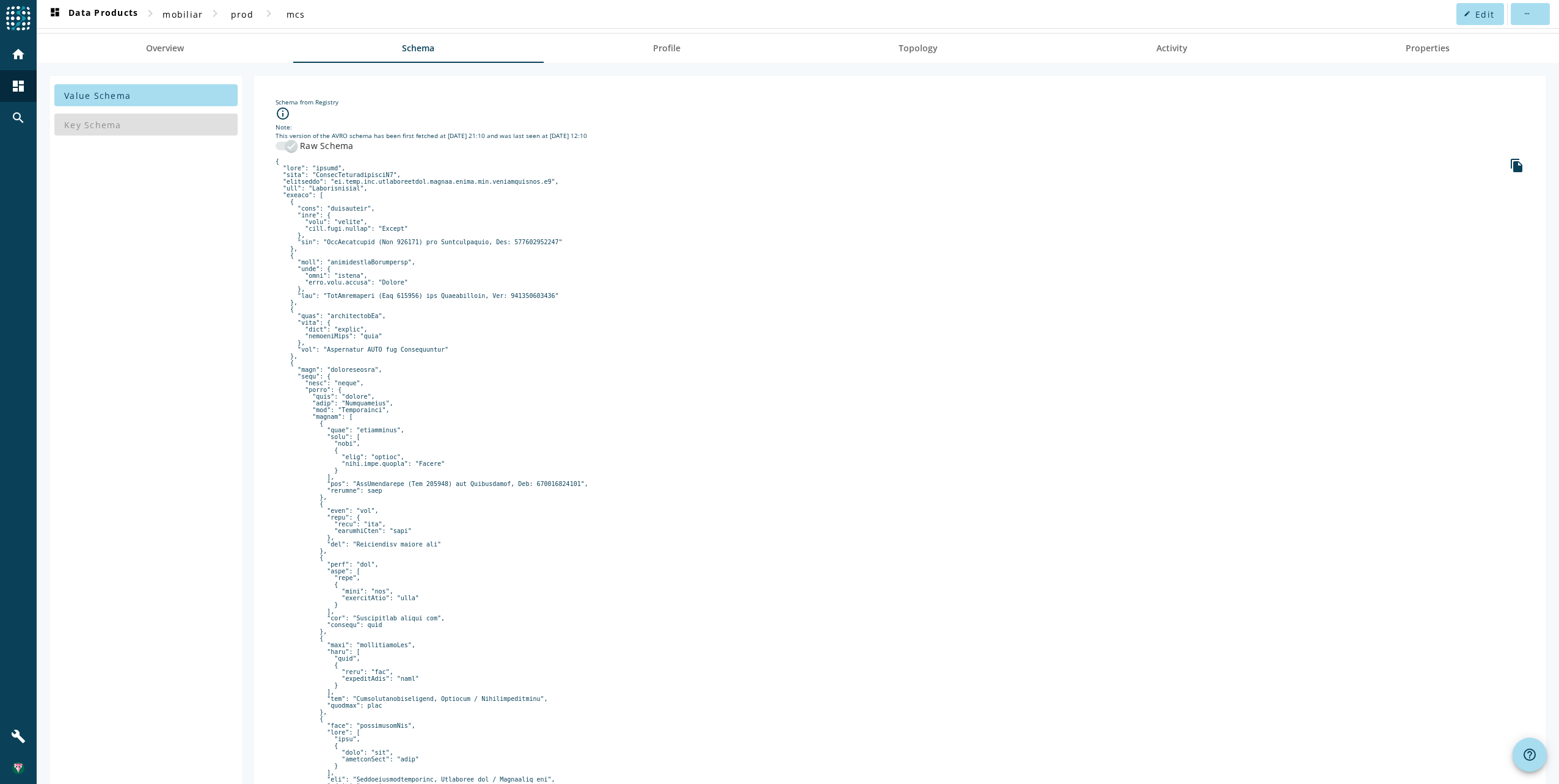
scroll to position [0, 0]
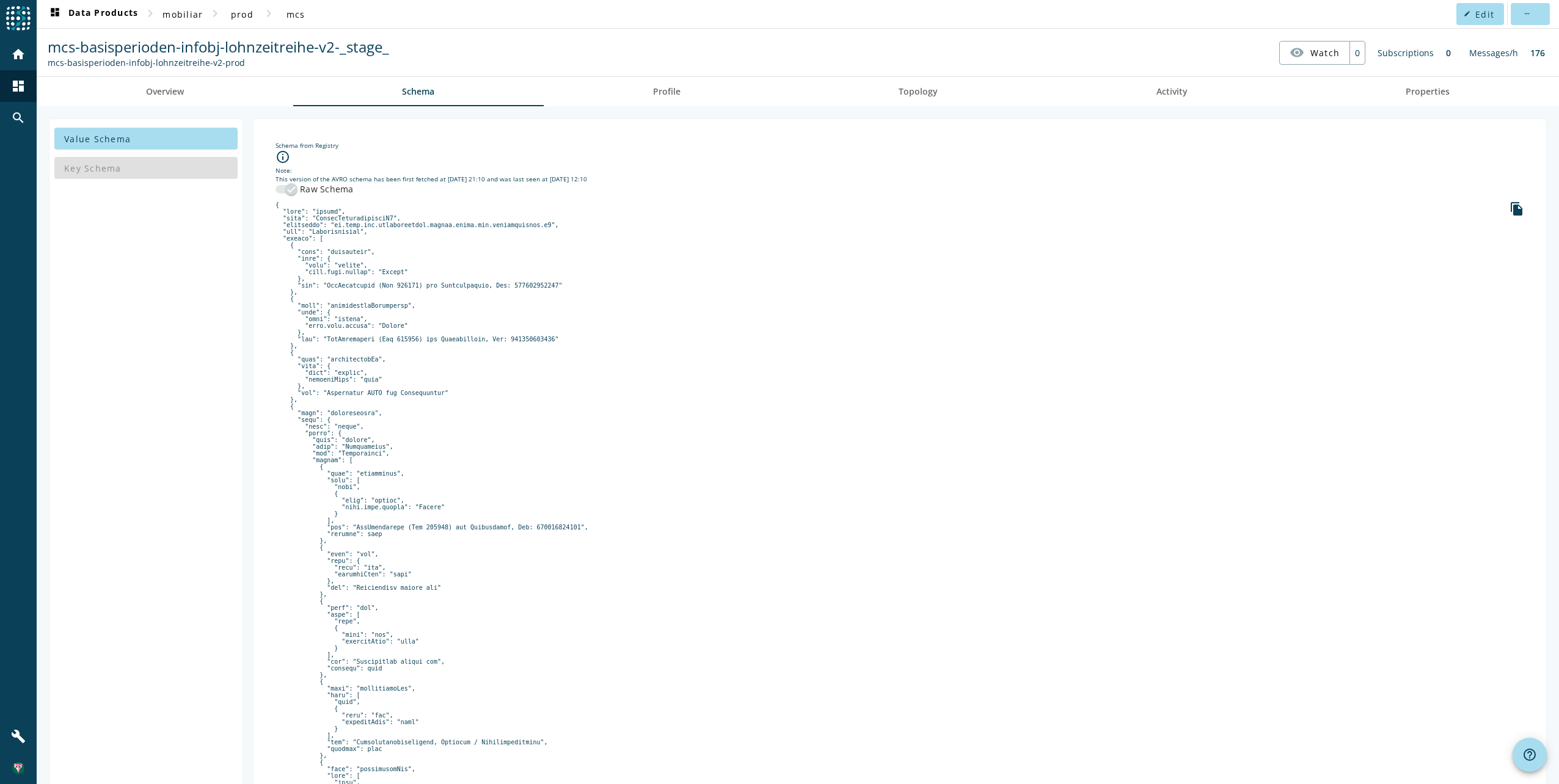
click at [131, 84] on link "Overview" at bounding box center [165, 92] width 257 height 29
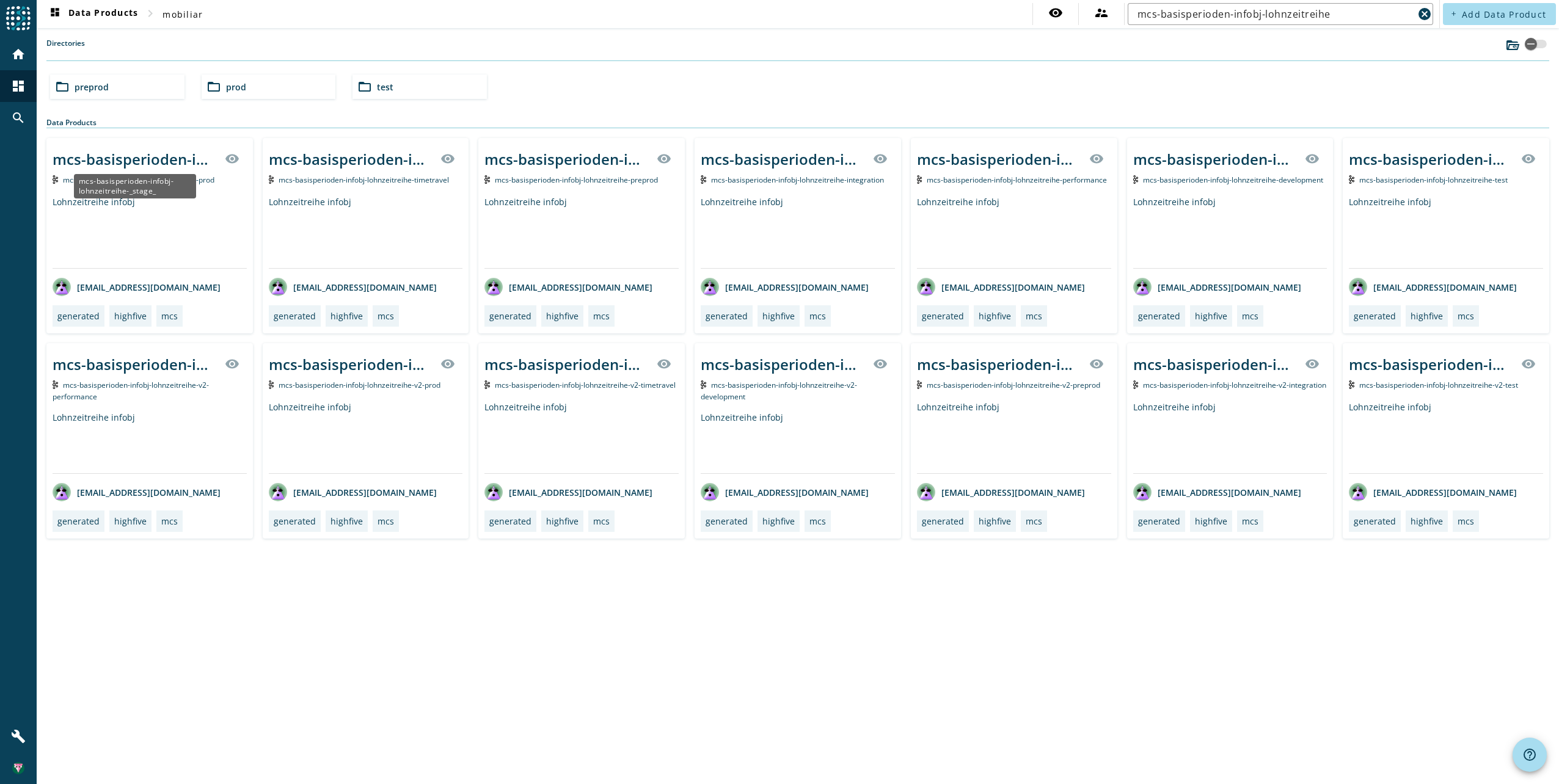
click at [159, 157] on div "mcs-basisperioden-infobj-lohnzeitreihe-_stage_" at bounding box center [135, 159] width 165 height 20
click at [389, 391] on div "mcs-basisperioden-infobj-lohnzeitreihe-v2-_stage_ visibility mcs-basisperioden-…" at bounding box center [365, 441] width 206 height 196
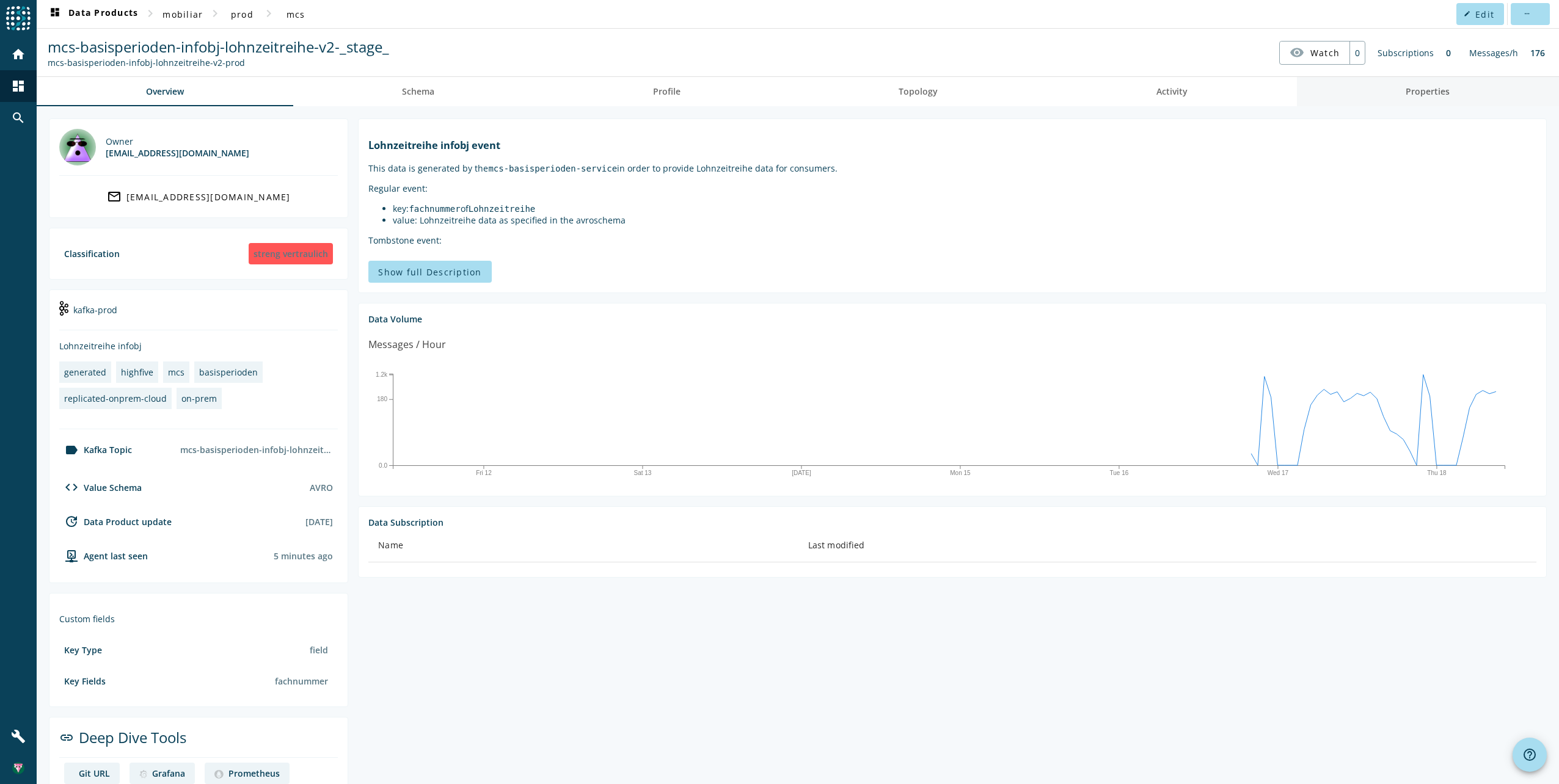
click at [1382, 101] on link "Properties" at bounding box center [1428, 92] width 262 height 29
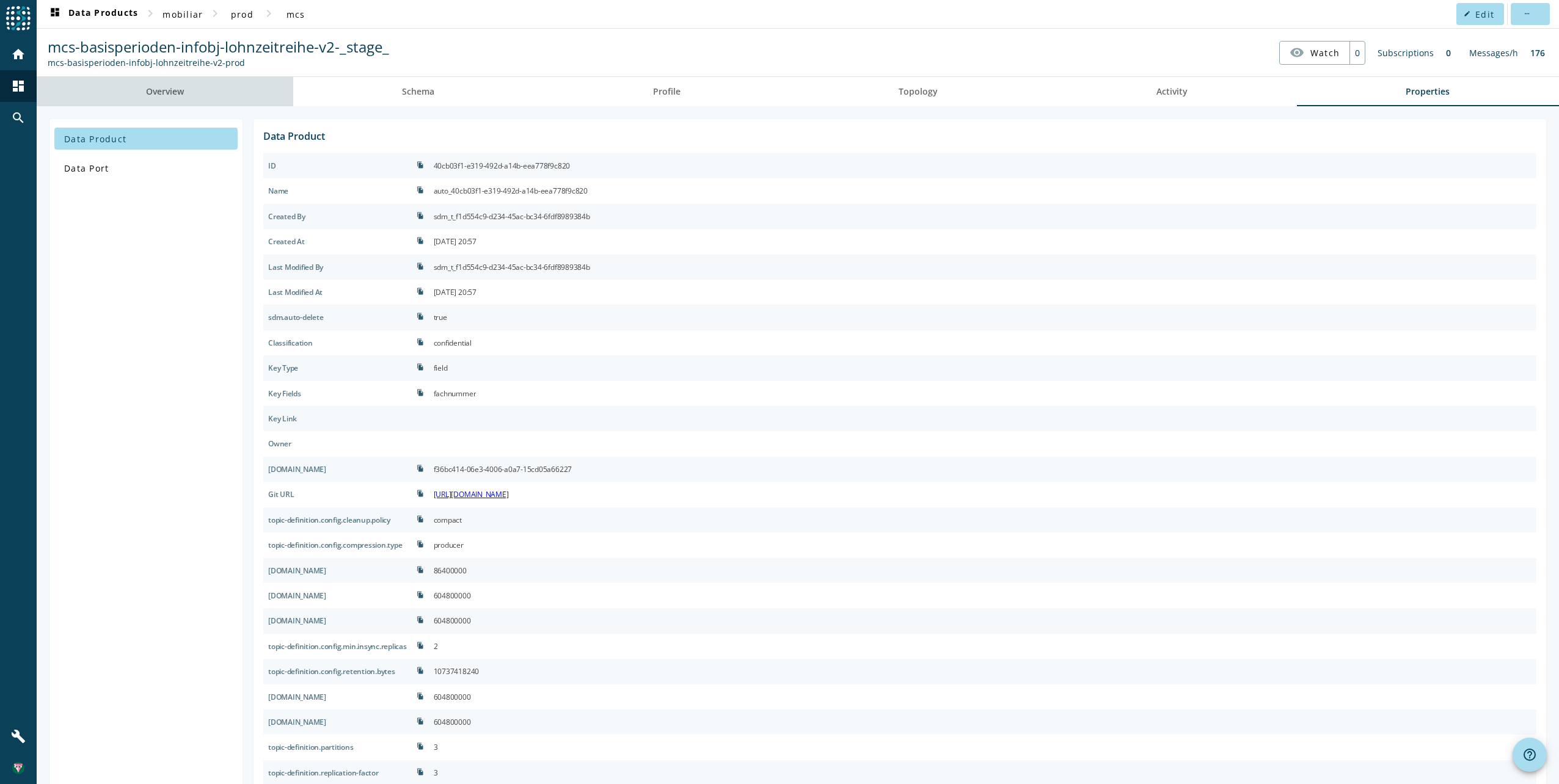
click at [208, 89] on link "Overview" at bounding box center [165, 92] width 257 height 29
